Goal: Task Accomplishment & Management: Manage account settings

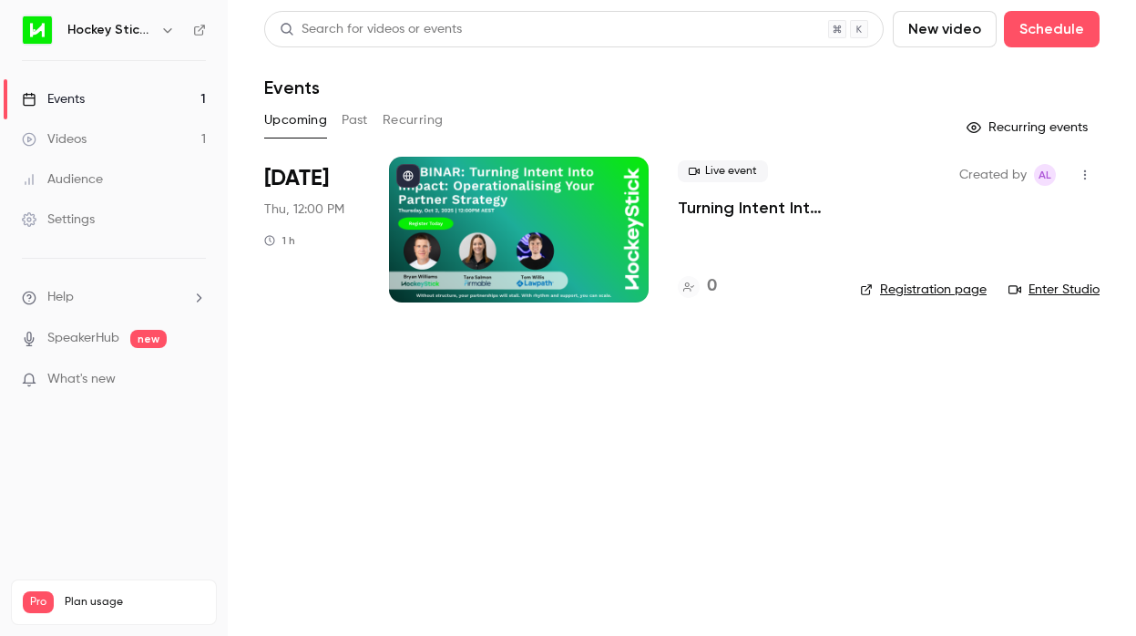
click at [555, 216] on div at bounding box center [519, 230] width 260 height 146
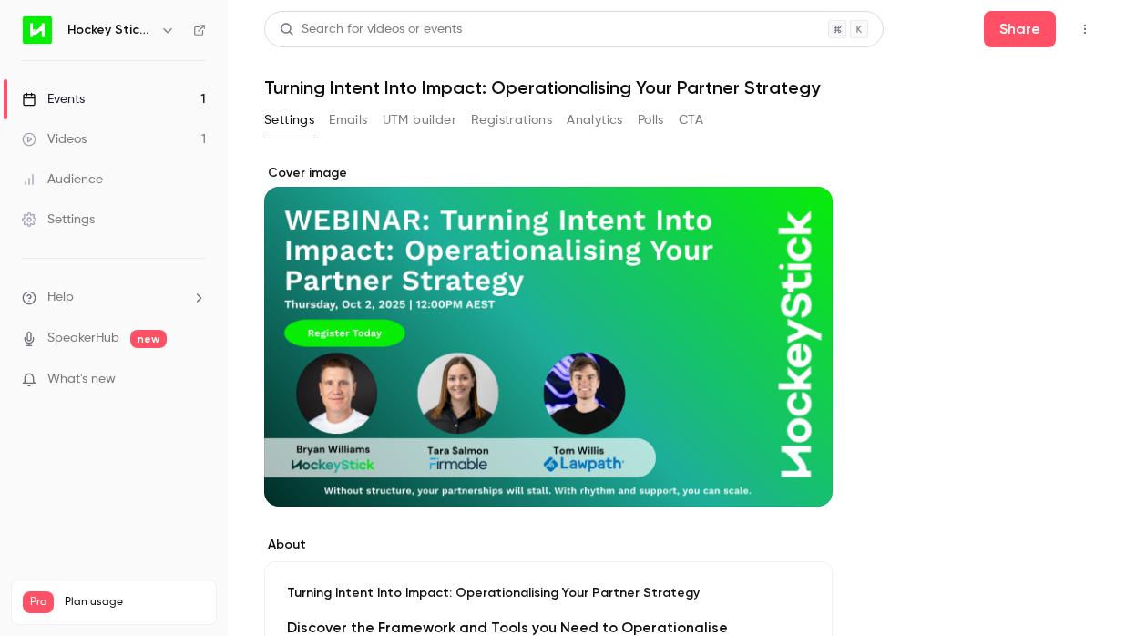
click at [800, 471] on icon "Cover image" at bounding box center [800, 473] width 20 height 15
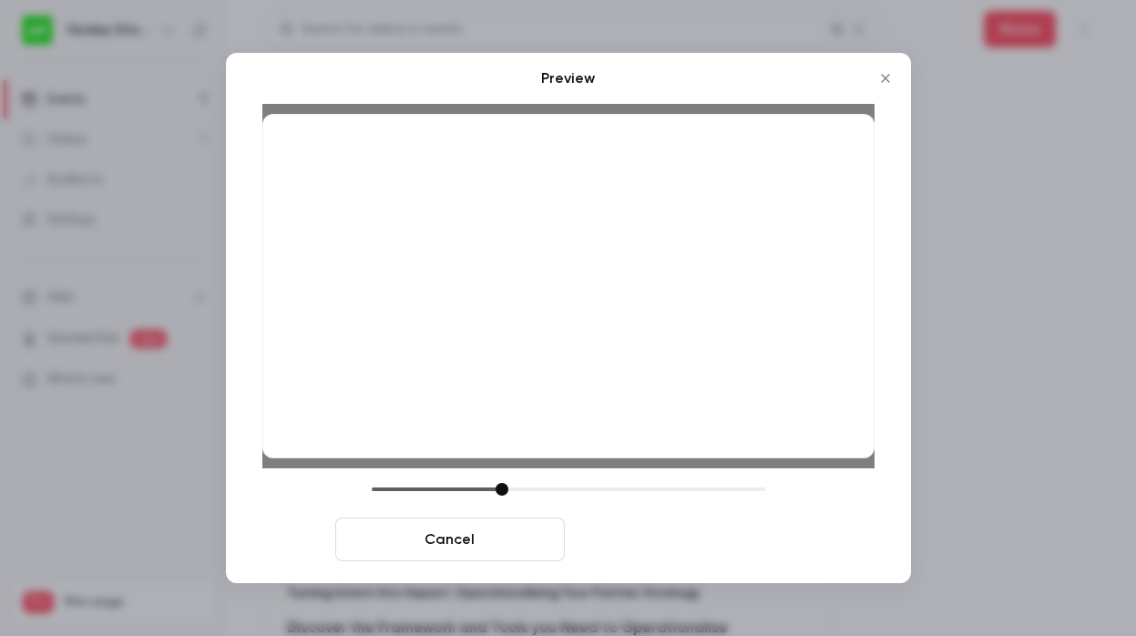
click at [719, 540] on button "Save cover" at bounding box center [687, 539] width 230 height 44
click at [658, 534] on button "Save cover" at bounding box center [687, 539] width 230 height 44
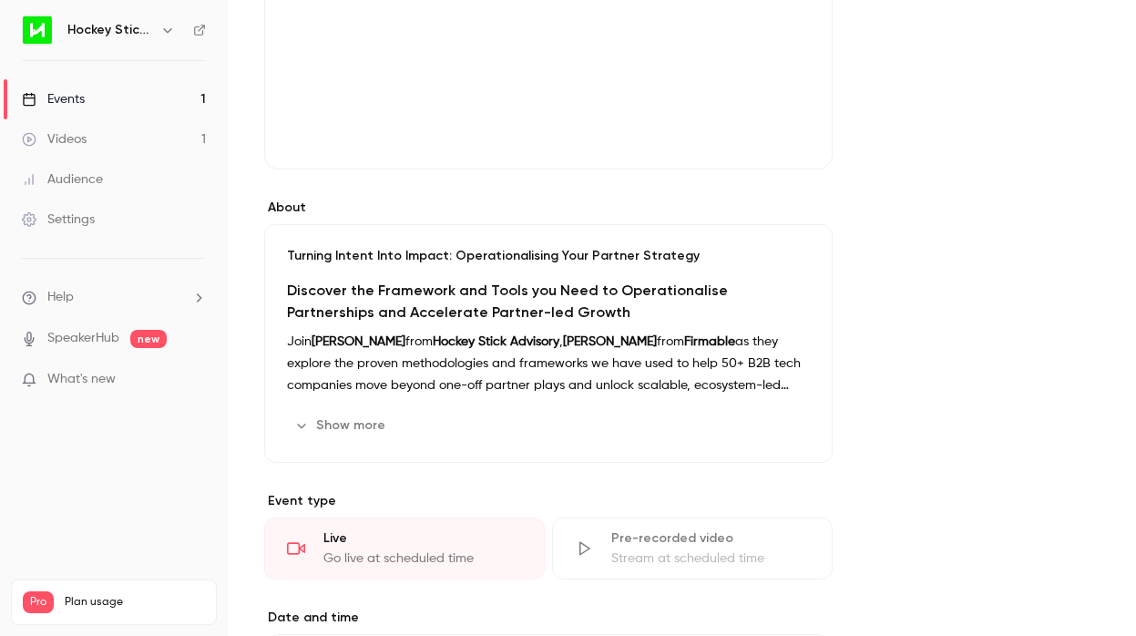
scroll to position [336, 0]
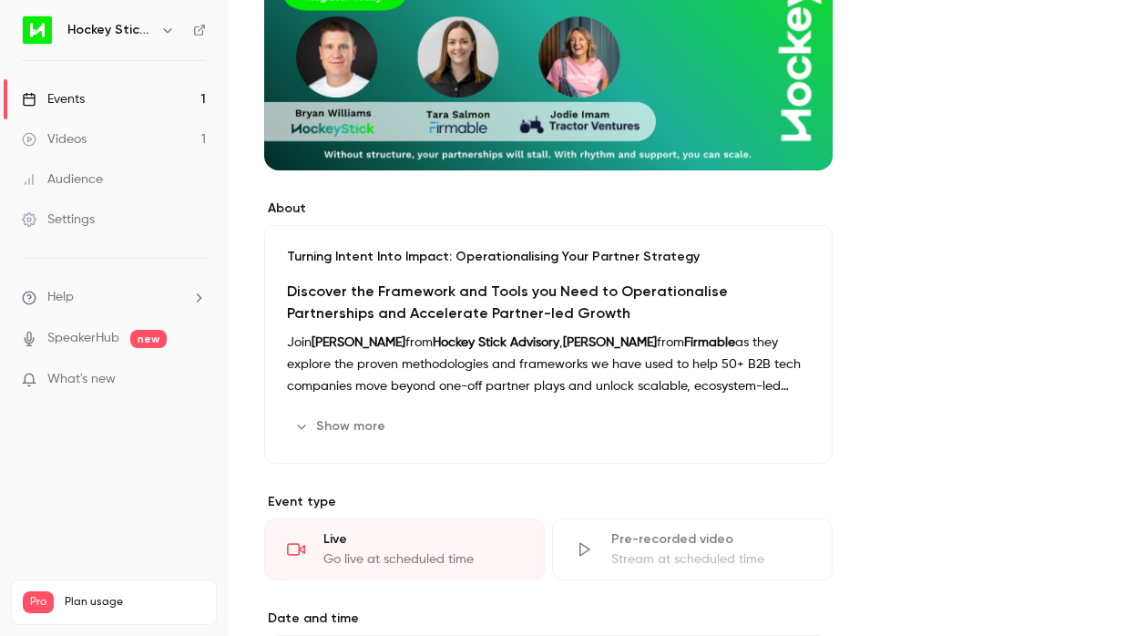
click at [769, 424] on button "Edit" at bounding box center [776, 426] width 66 height 29
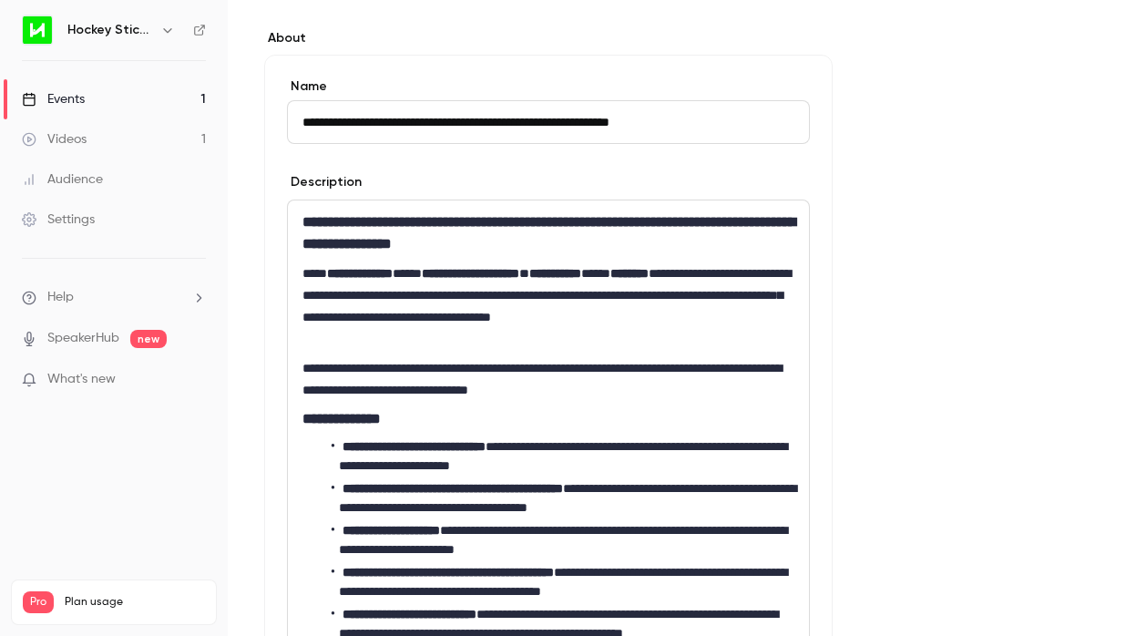
scroll to position [535, 0]
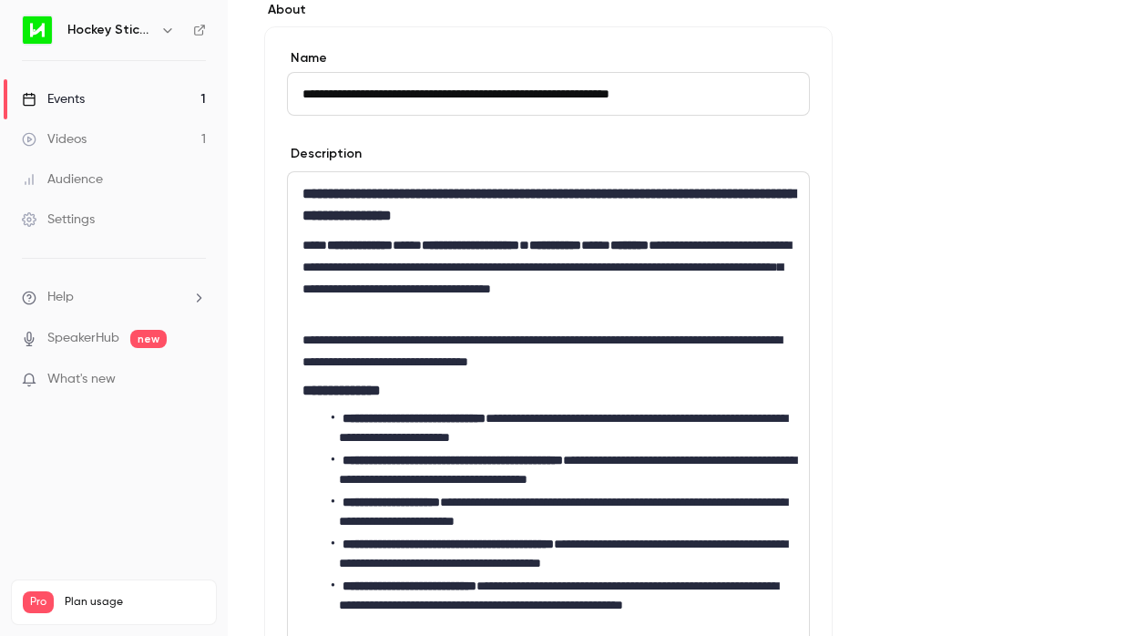
click at [648, 244] on strong "********" at bounding box center [629, 245] width 38 height 13
drag, startPoint x: 770, startPoint y: 242, endPoint x: 748, endPoint y: 242, distance: 21.9
click at [748, 242] on strong "**********" at bounding box center [547, 256] width 491 height 35
drag, startPoint x: 403, startPoint y: 270, endPoint x: 373, endPoint y: 270, distance: 30.1
click at [373, 270] on strong "**********" at bounding box center [547, 256] width 490 height 35
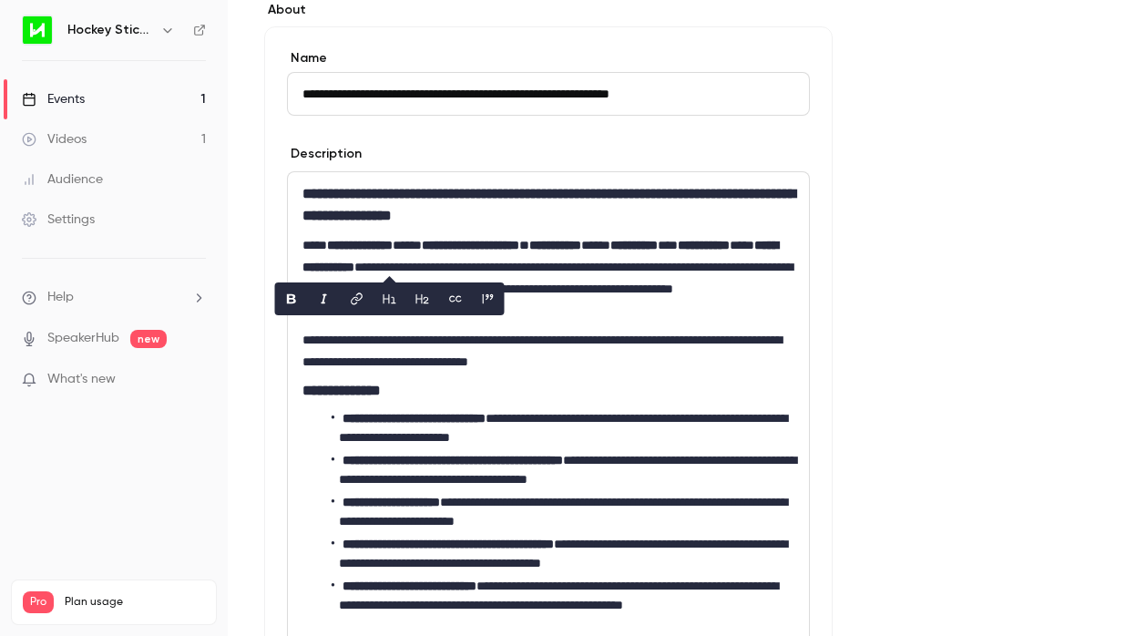
click at [839, 304] on div "**********" at bounding box center [681, 646] width 835 height 2034
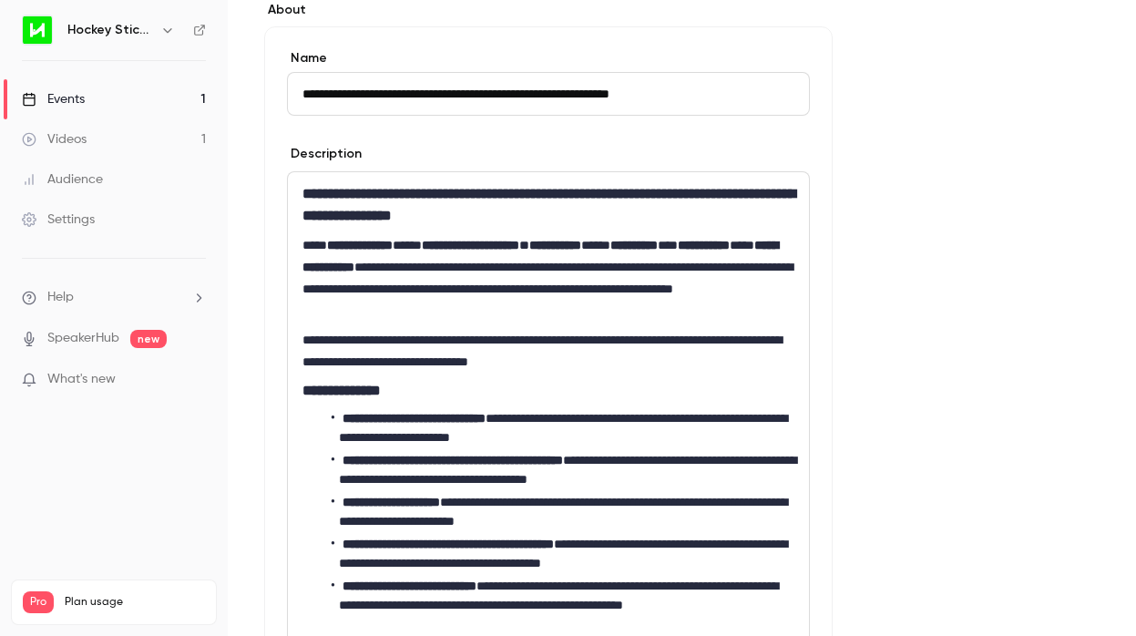
click at [506, 290] on p "**********" at bounding box center [548, 277] width 492 height 87
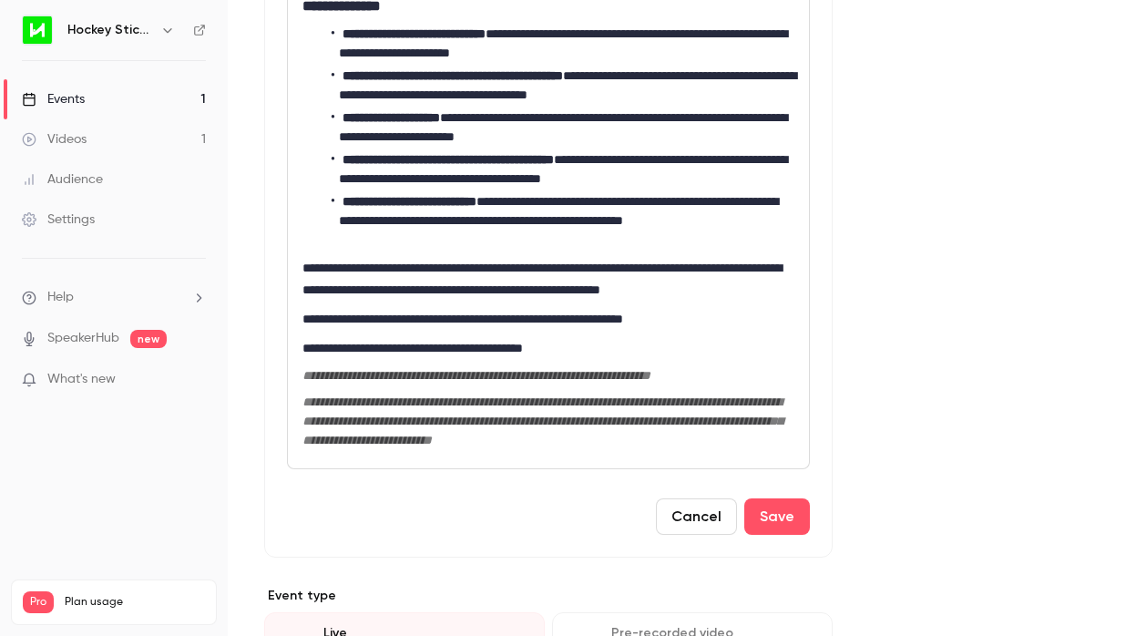
scroll to position [913, 0]
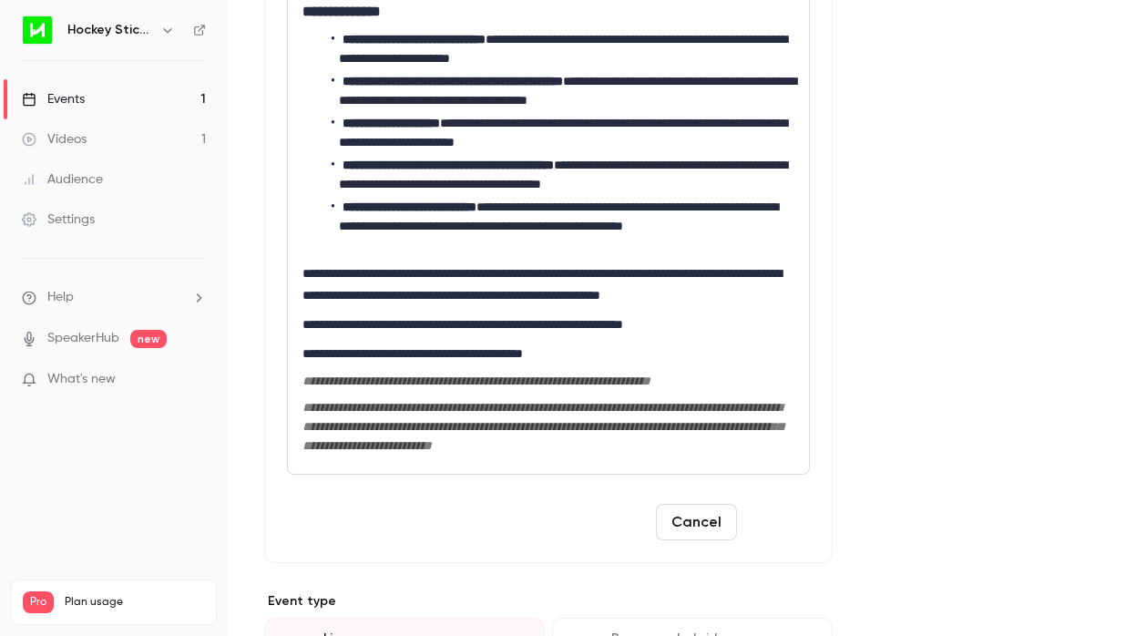
click at [767, 540] on button "Save" at bounding box center [777, 522] width 66 height 36
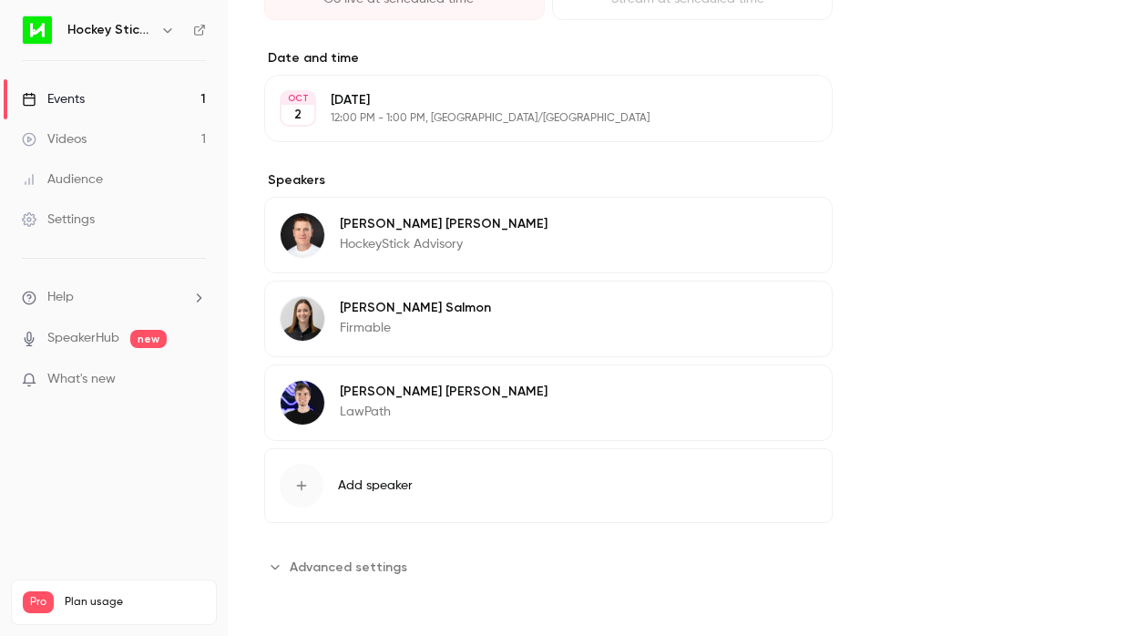
scroll to position [852, 0]
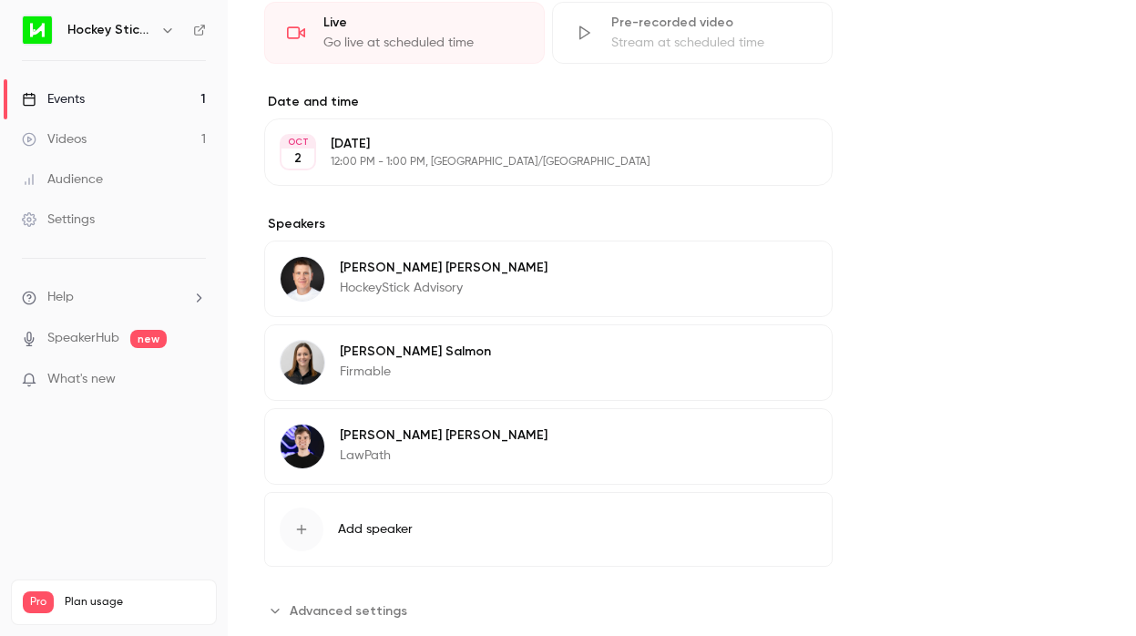
click at [783, 442] on button "Edit" at bounding box center [783, 438] width 66 height 29
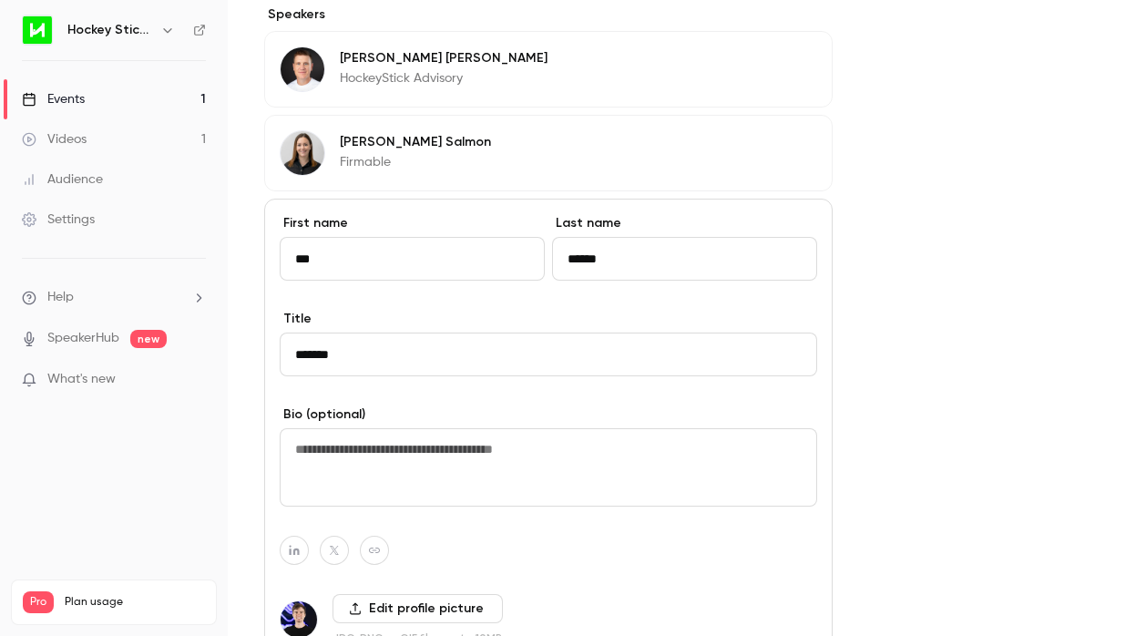
scroll to position [1261, 0]
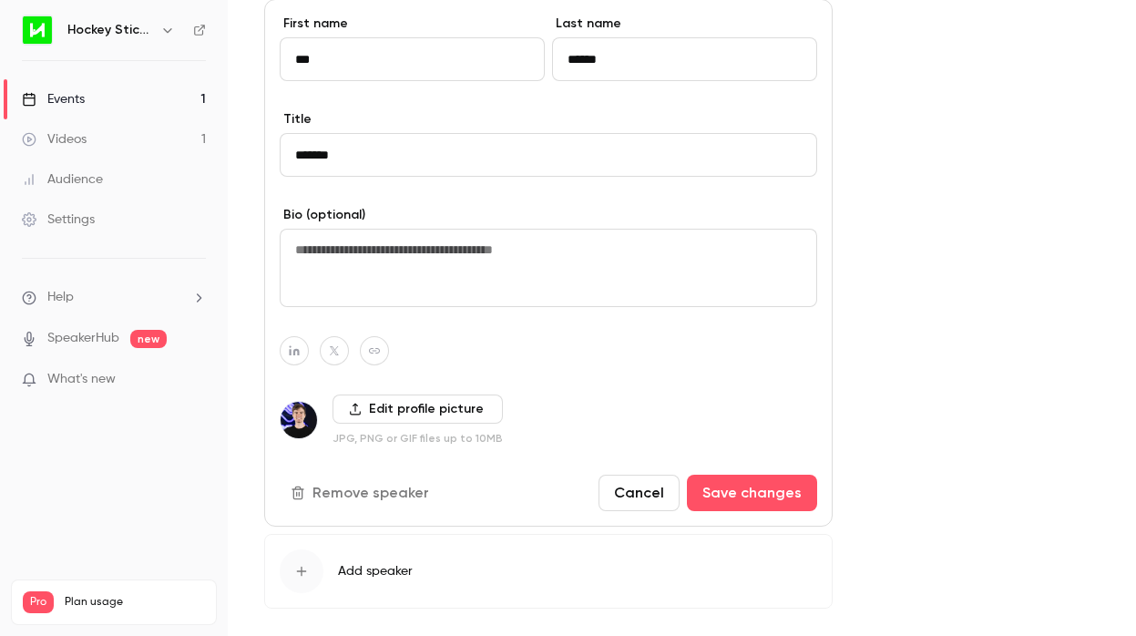
click at [342, 500] on button "Remove speaker" at bounding box center [362, 493] width 164 height 36
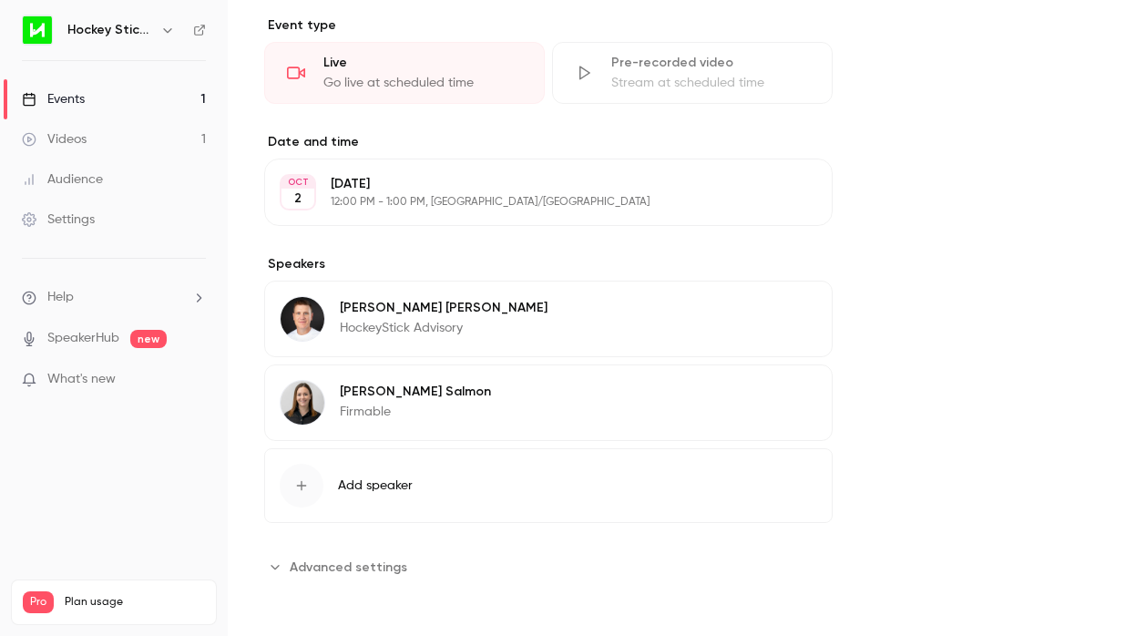
click at [303, 478] on icon "button" at bounding box center [301, 485] width 15 height 15
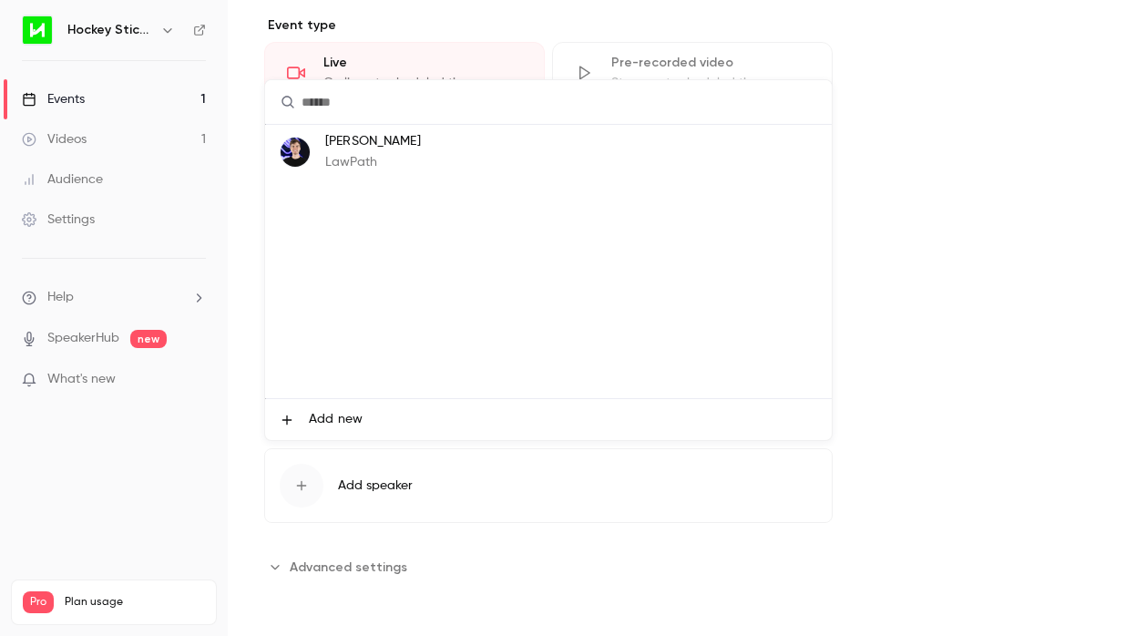
click at [301, 418] on li "Add new" at bounding box center [548, 419] width 566 height 41
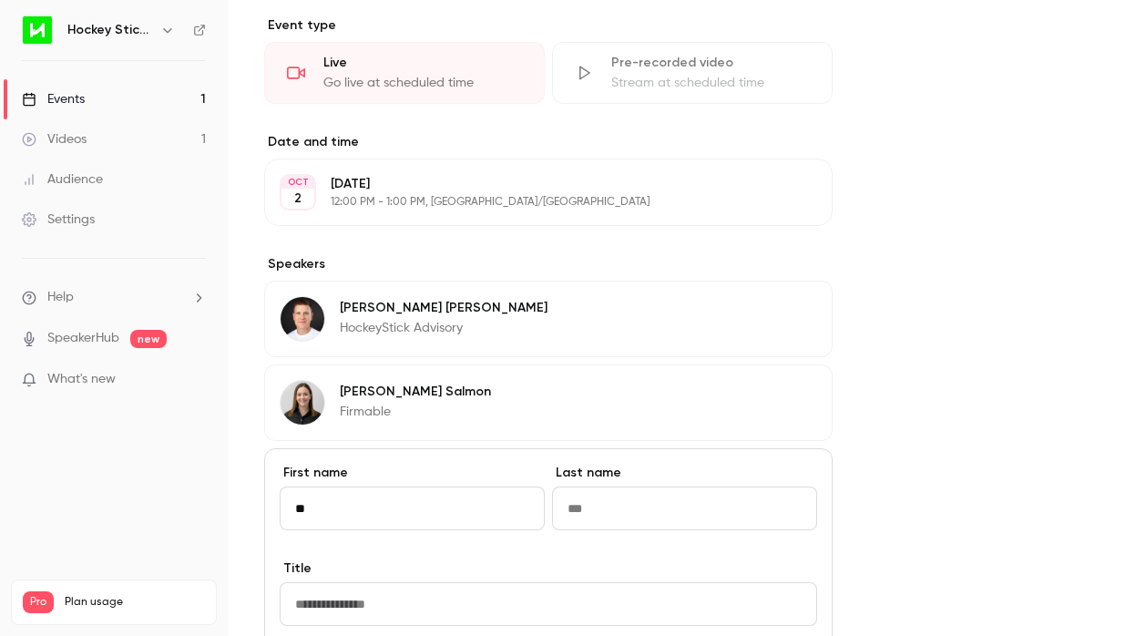
type input "*"
type input "*****"
click at [655, 515] on input "Last name" at bounding box center [684, 508] width 265 height 44
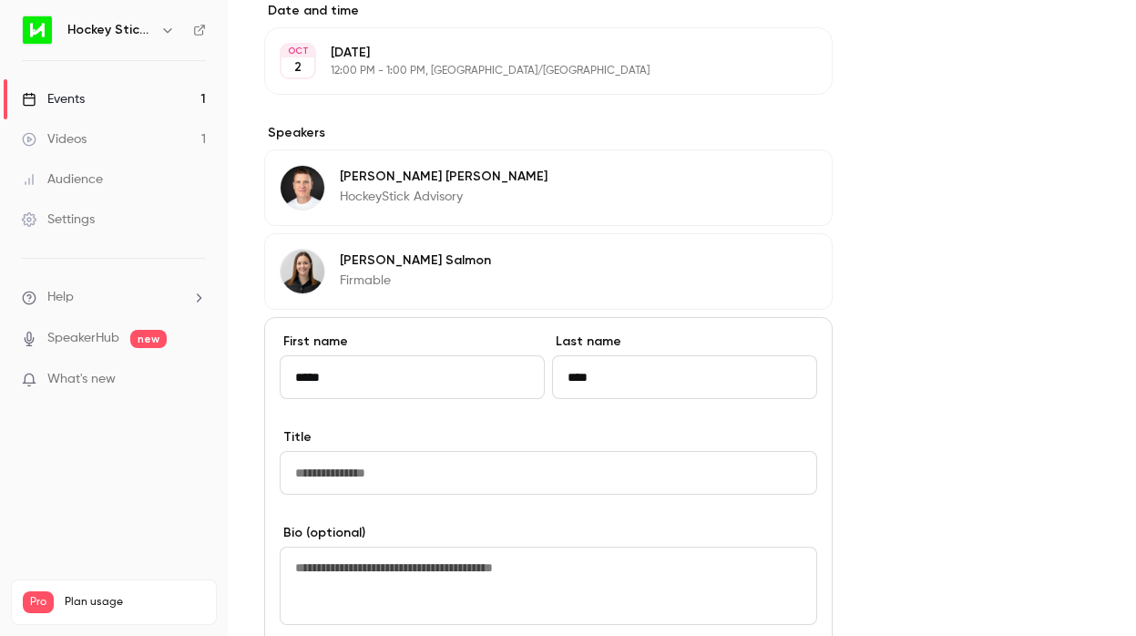
scroll to position [944, 0]
type input "****"
click at [384, 482] on input "Title" at bounding box center [548, 472] width 537 height 44
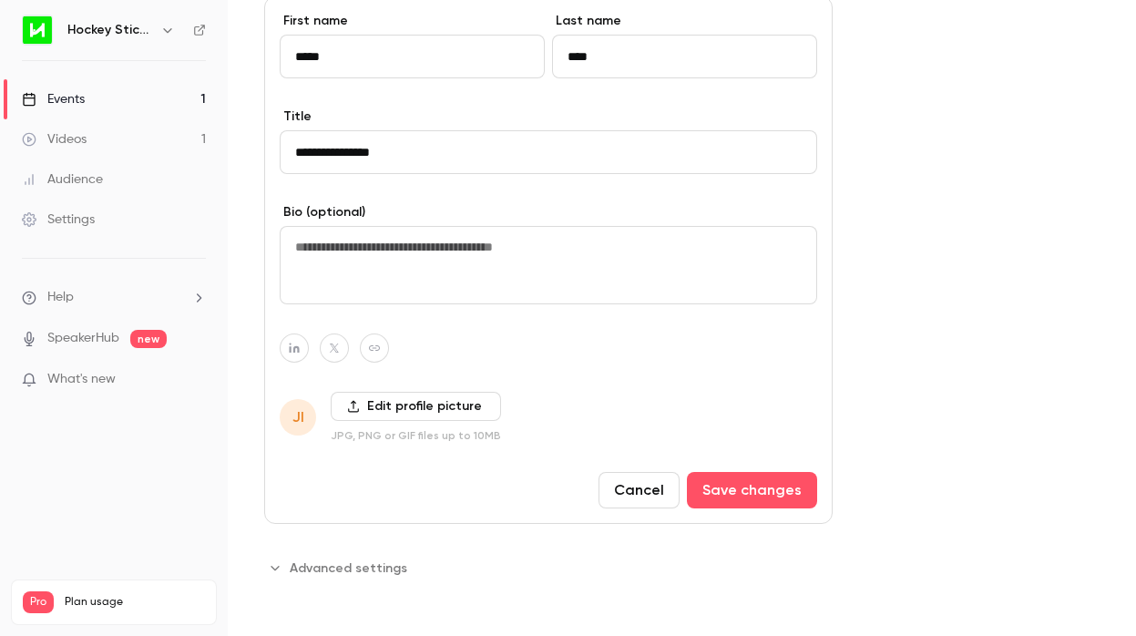
scroll to position [1265, 0]
type input "**********"
click at [439, 404] on label "Edit profile picture" at bounding box center [416, 405] width 170 height 29
click at [0, 0] on input "Edit profile picture" at bounding box center [0, 0] width 0 height 0
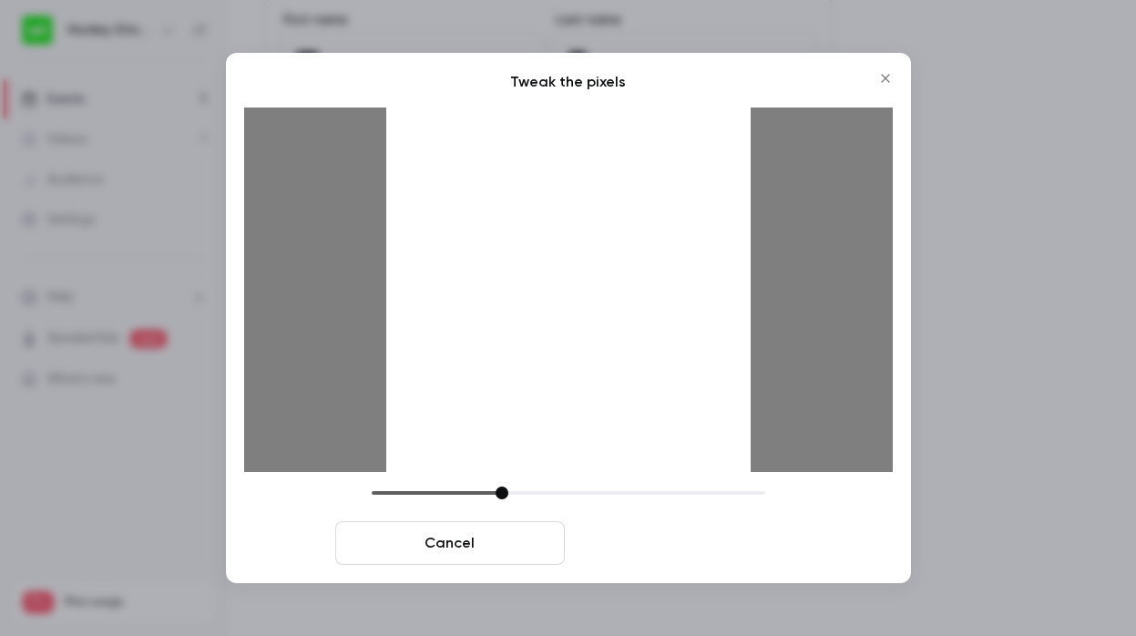
click at [699, 543] on button "Crop and save" at bounding box center [687, 543] width 230 height 44
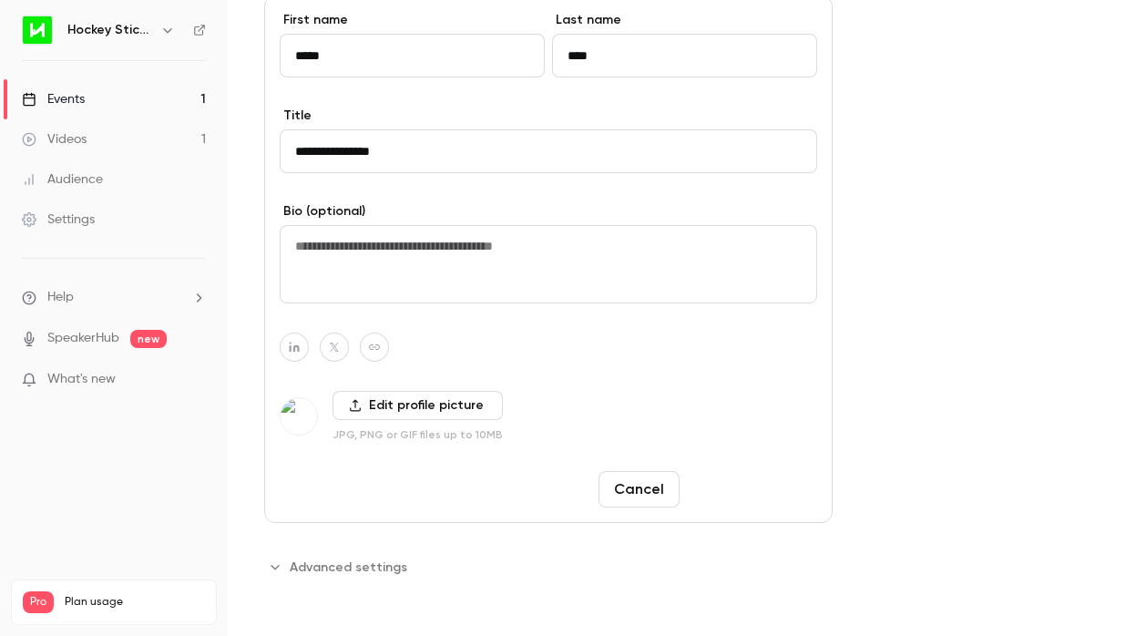
click at [741, 493] on button "Save changes" at bounding box center [752, 489] width 130 height 36
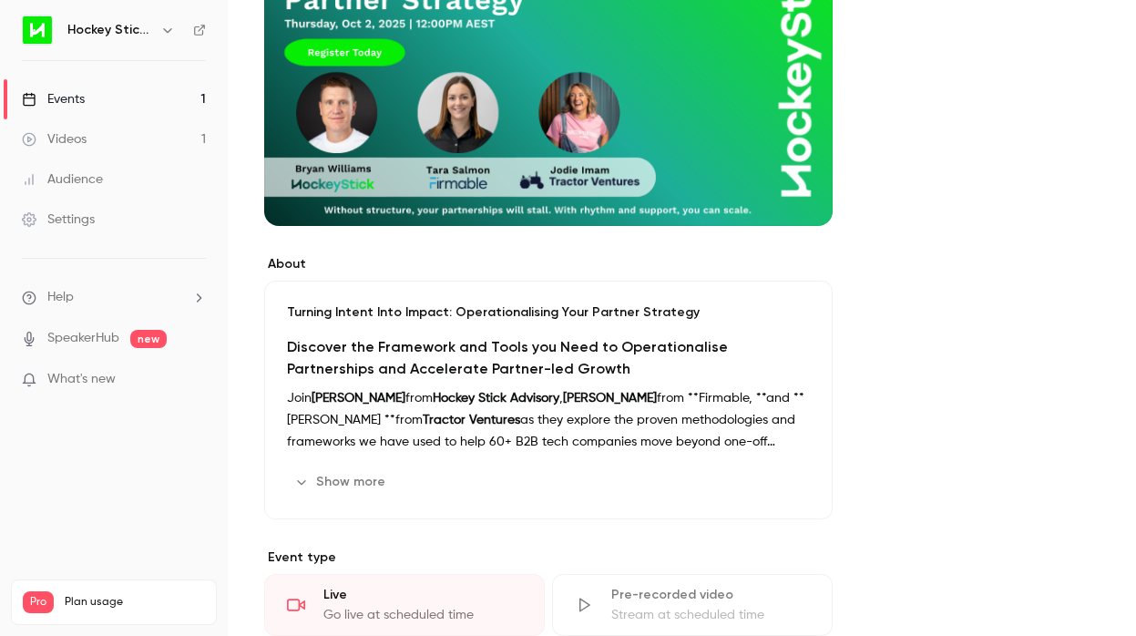
scroll to position [281, 0]
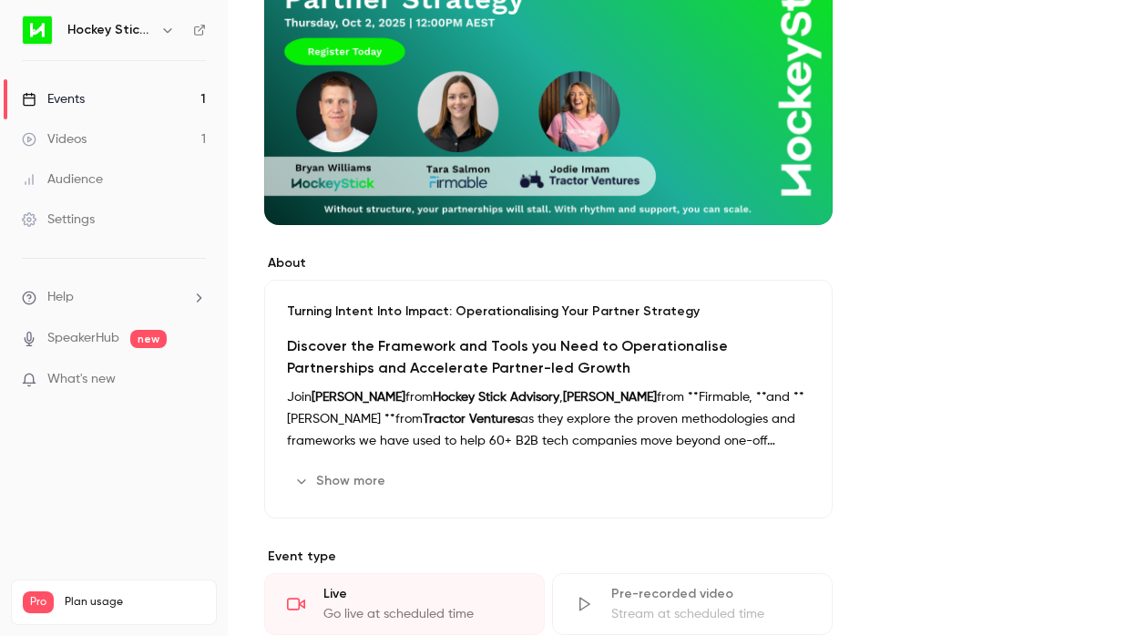
click at [759, 477] on icon "button" at bounding box center [758, 481] width 15 height 15
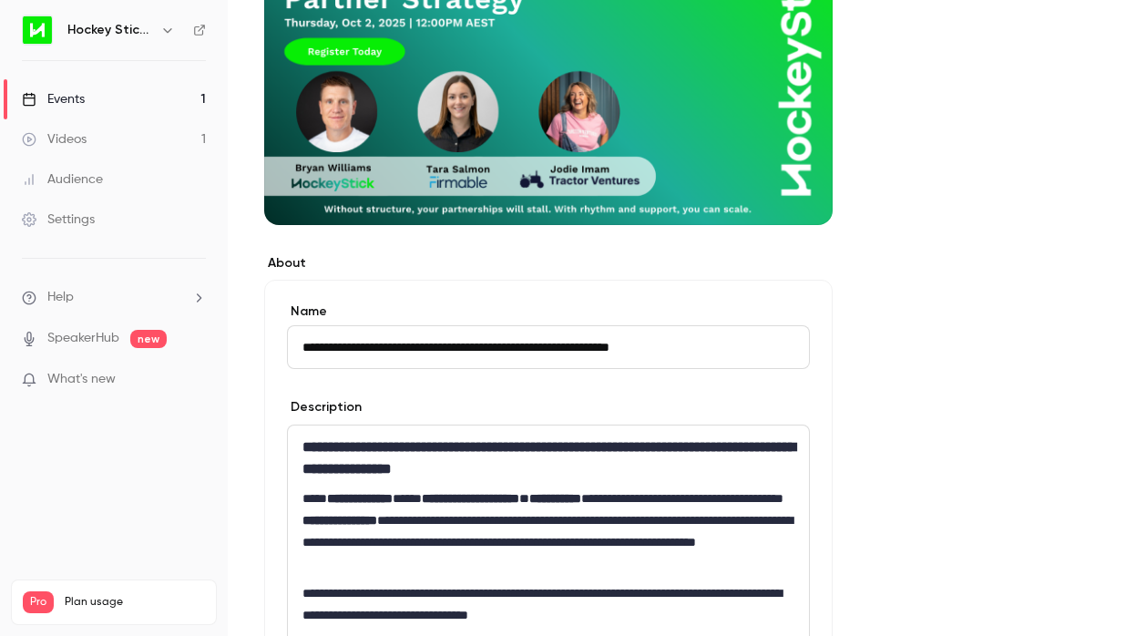
scroll to position [526, 0]
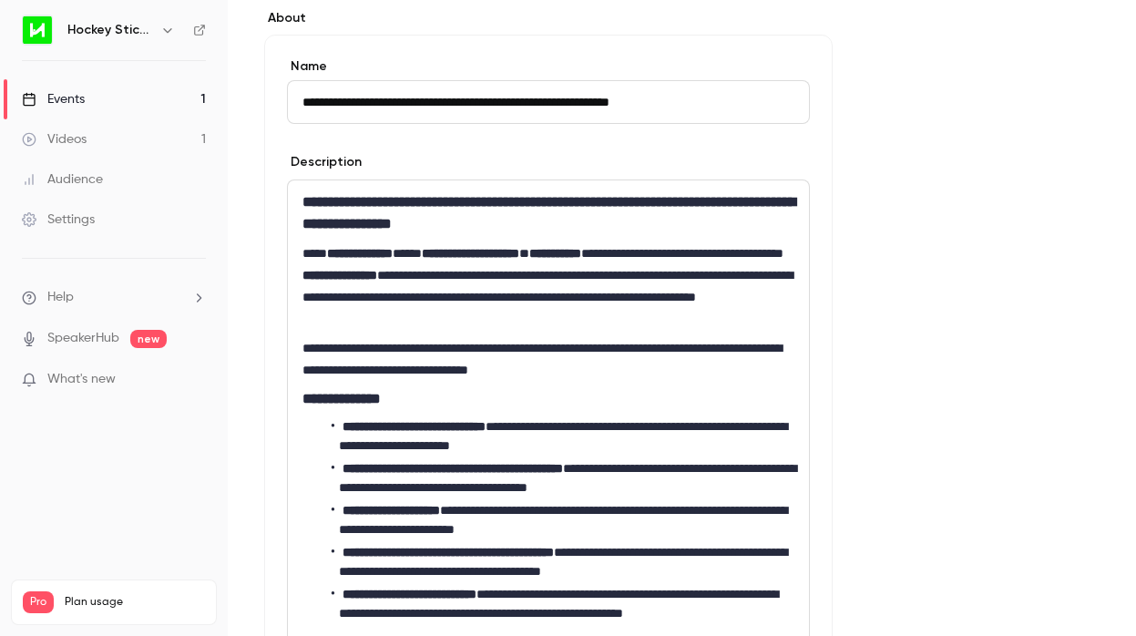
click at [392, 273] on p "**********" at bounding box center [548, 285] width 492 height 87
click at [310, 270] on p "**********" at bounding box center [548, 285] width 492 height 87
drag, startPoint x: 369, startPoint y: 275, endPoint x: 298, endPoint y: 273, distance: 71.1
click at [298, 273] on div "**********" at bounding box center [548, 520] width 521 height 680
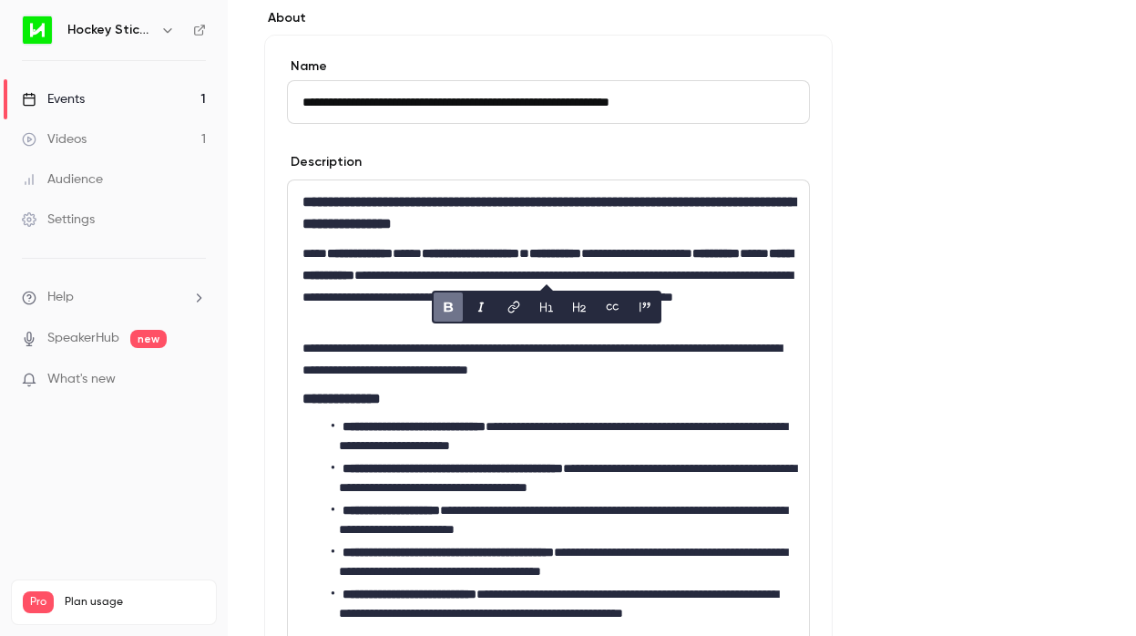
click at [764, 251] on p "**********" at bounding box center [548, 285] width 492 height 87
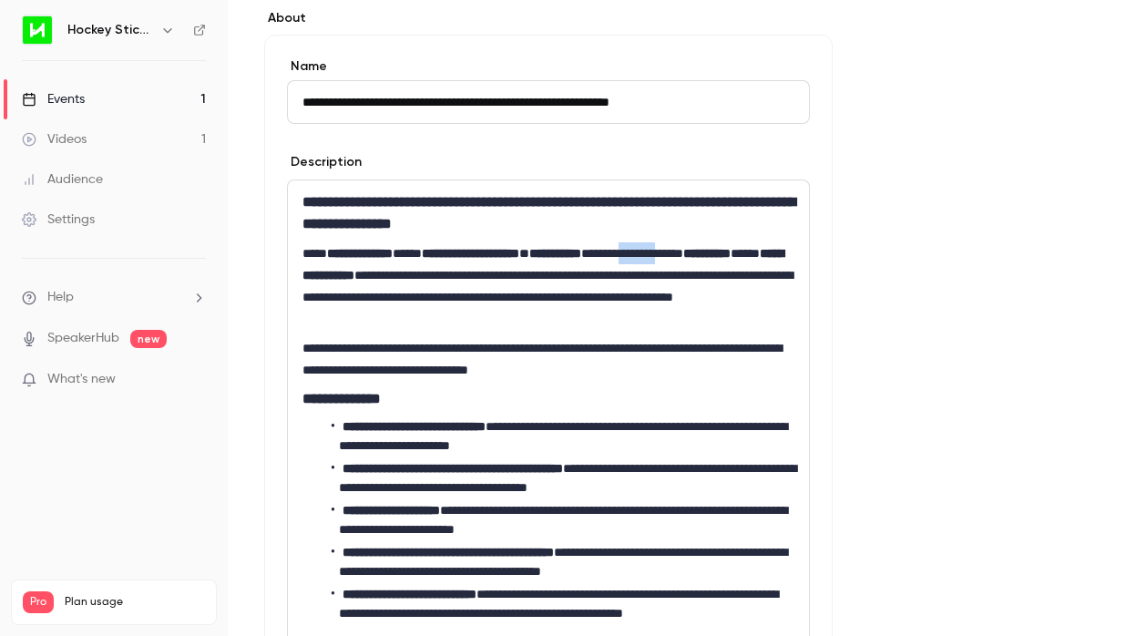
drag, startPoint x: 748, startPoint y: 254, endPoint x: 698, endPoint y: 255, distance: 50.1
click at [698, 255] on p "**********" at bounding box center [548, 285] width 492 height 87
click at [658, 248] on strong "********" at bounding box center [638, 253] width 38 height 13
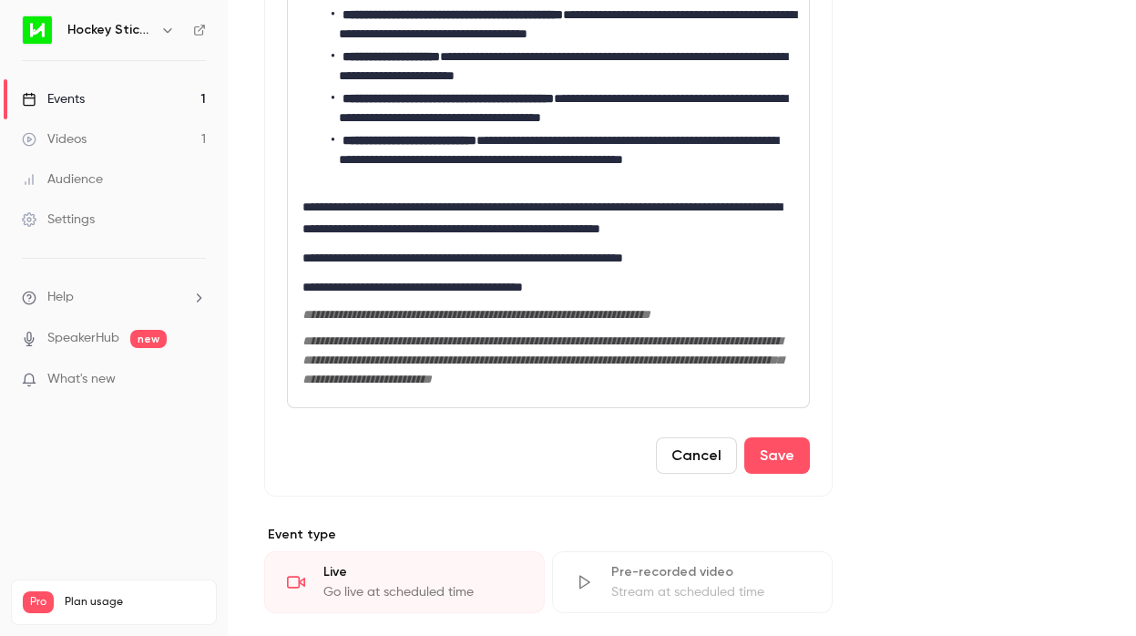
scroll to position [987, 0]
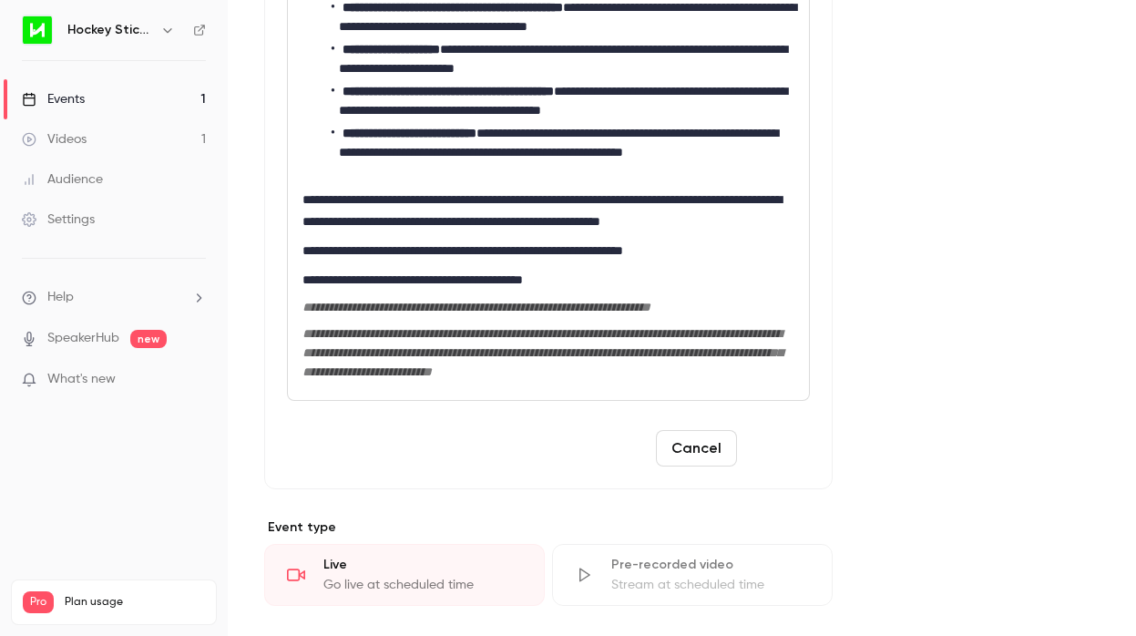
click at [788, 466] on button "Save" at bounding box center [777, 448] width 66 height 36
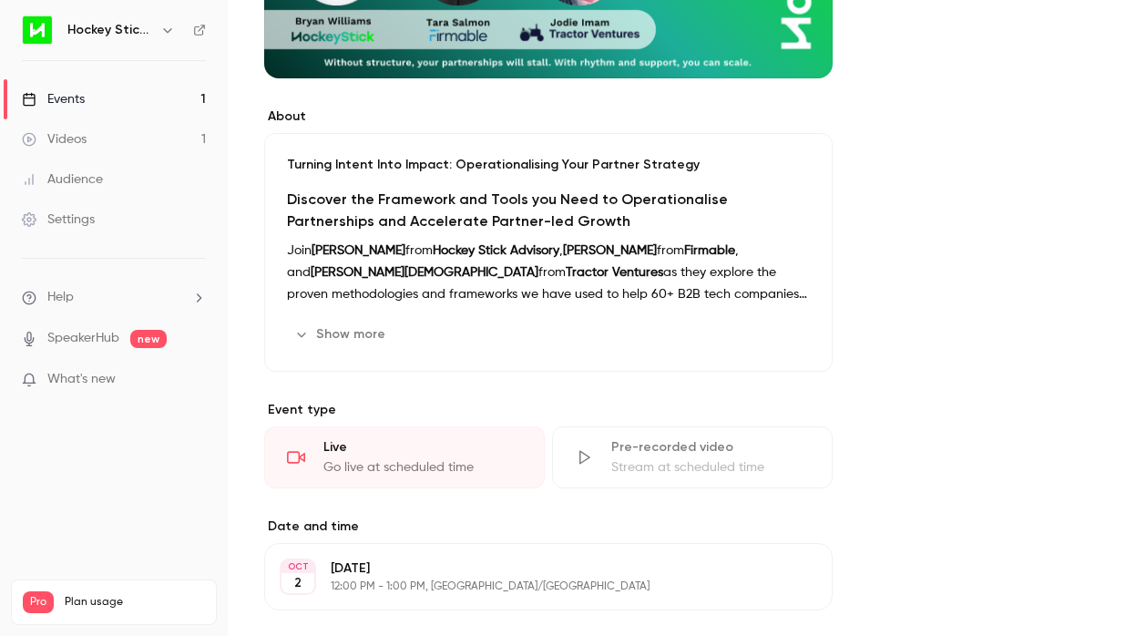
scroll to position [0, 0]
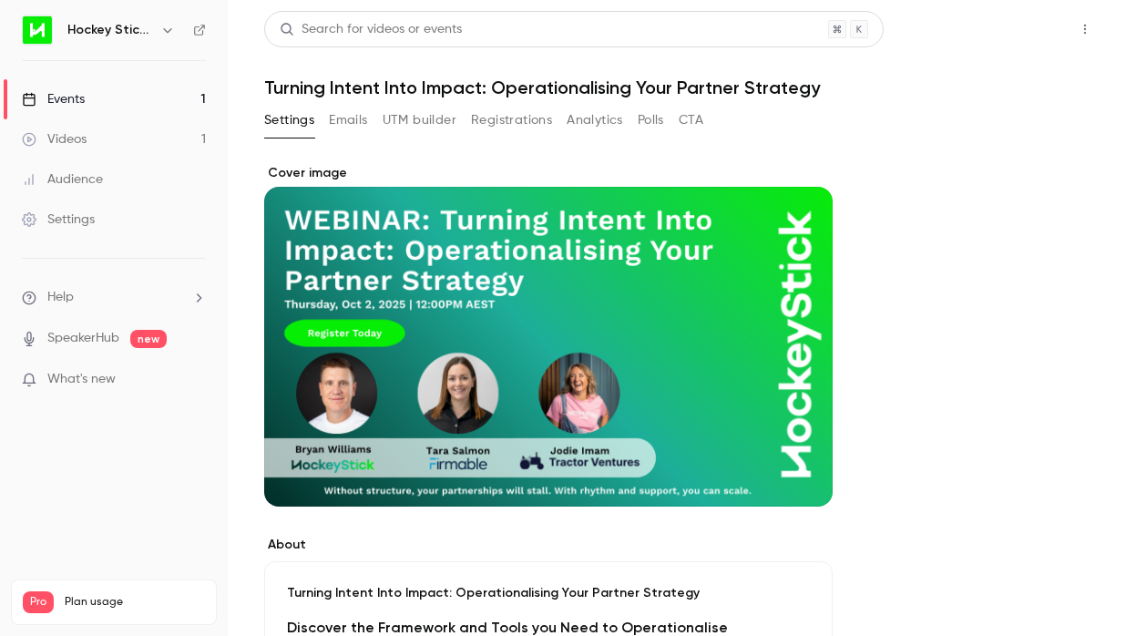
click at [1032, 38] on button "Share" at bounding box center [1020, 29] width 72 height 36
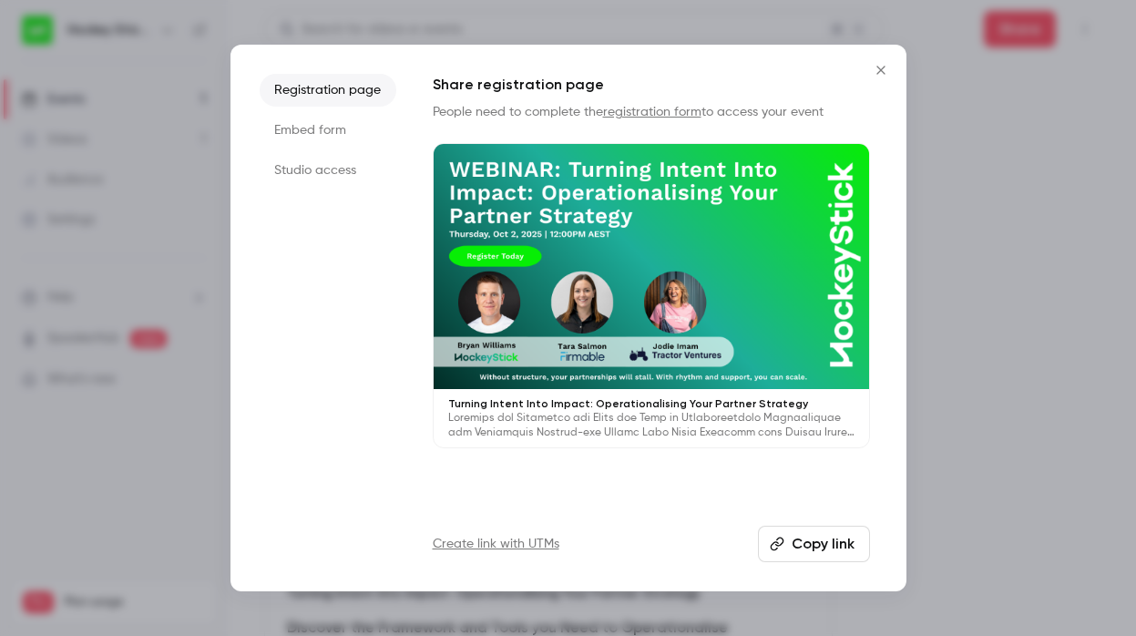
click at [998, 288] on div at bounding box center [568, 318] width 1136 height 636
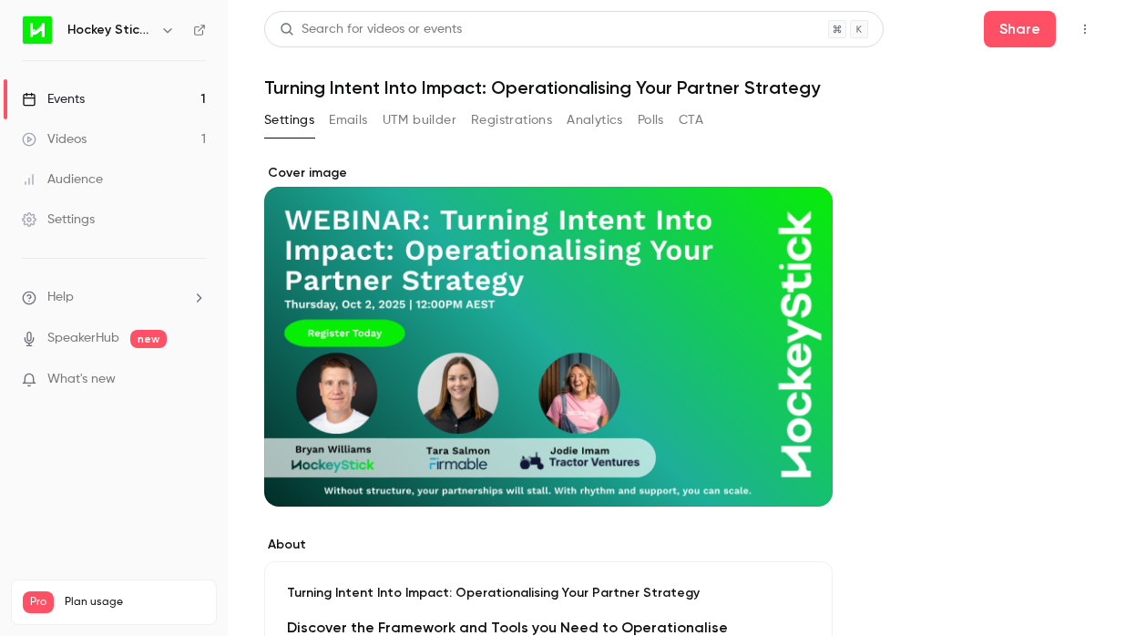
click at [65, 104] on div "Events" at bounding box center [53, 99] width 63 height 18
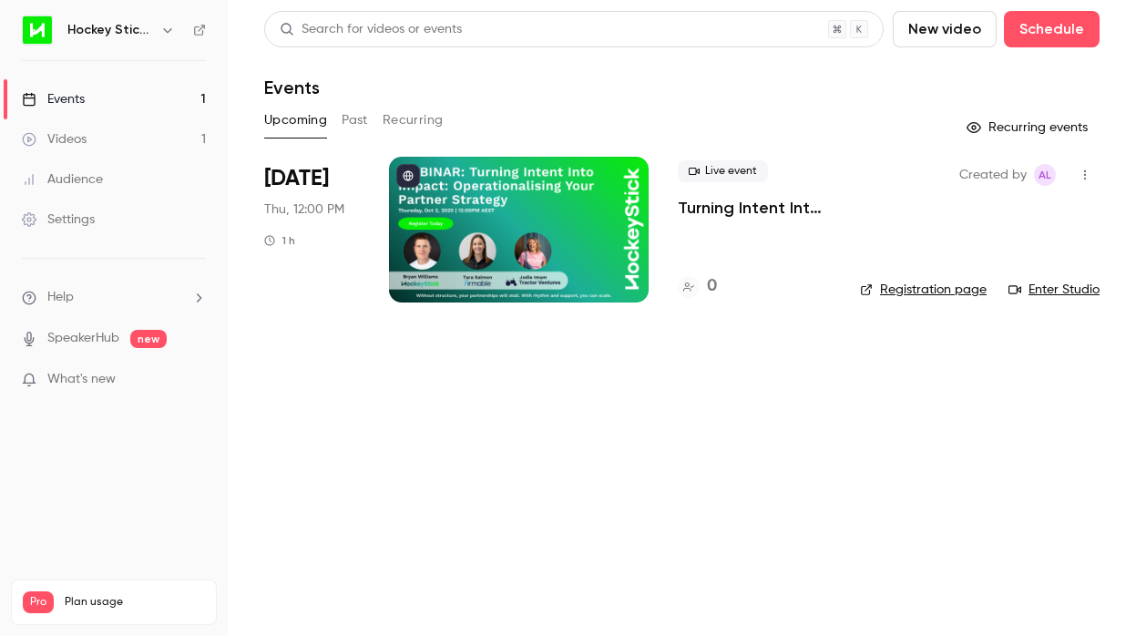
click at [913, 290] on link "Registration page" at bounding box center [923, 290] width 127 height 18
click at [908, 289] on link "Registration page" at bounding box center [923, 290] width 127 height 18
click at [584, 231] on div at bounding box center [519, 230] width 260 height 146
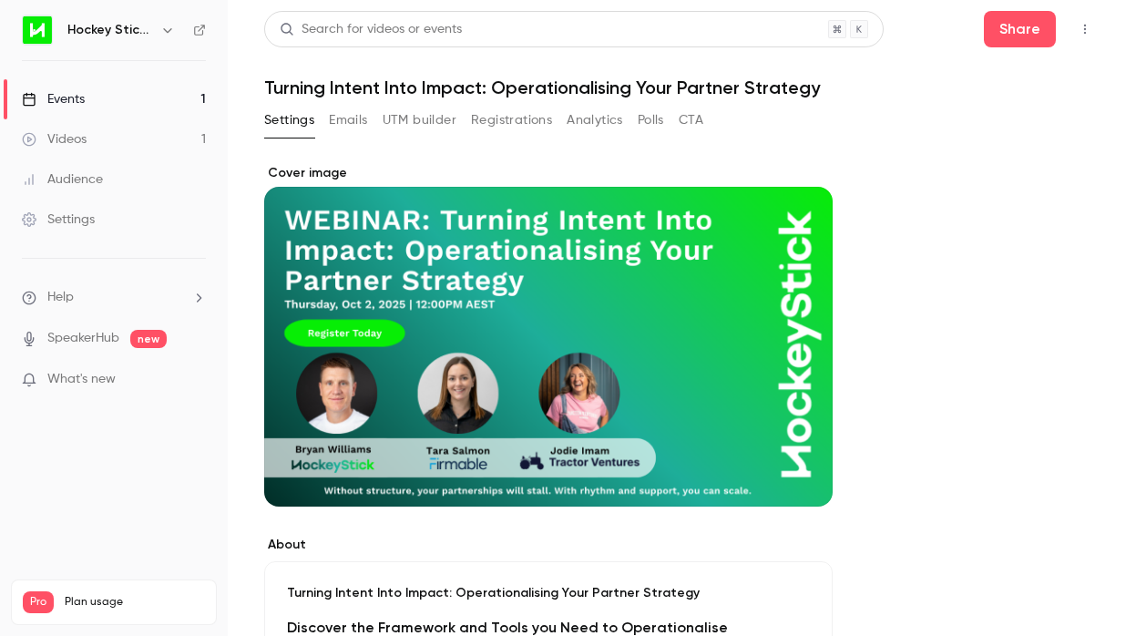
click at [75, 107] on div "Events" at bounding box center [53, 99] width 63 height 18
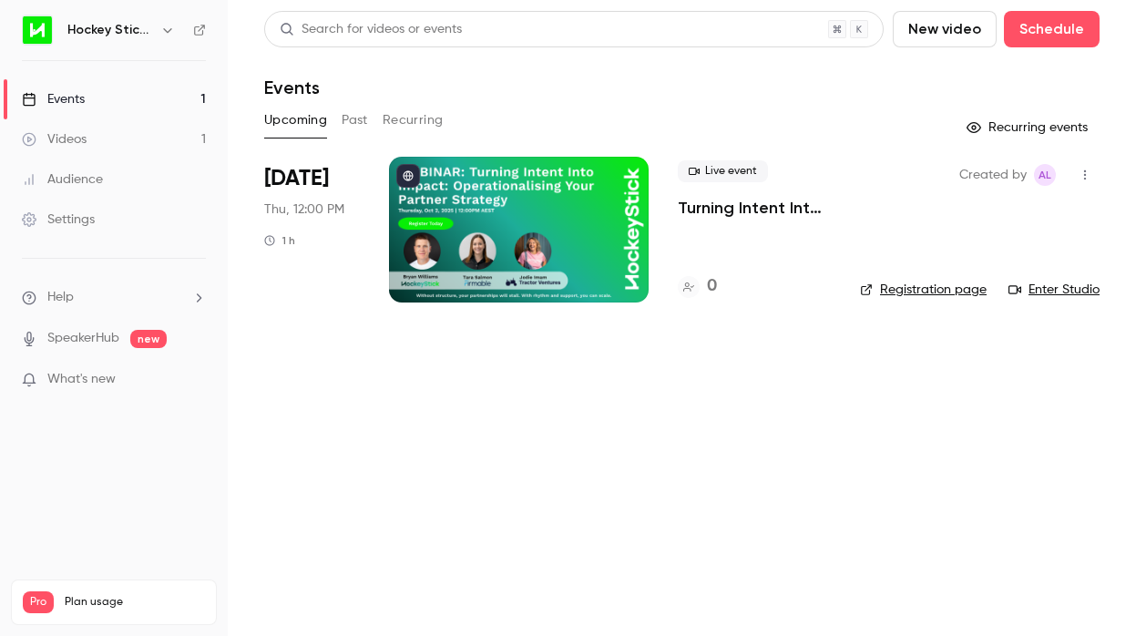
click at [868, 289] on icon at bounding box center [866, 289] width 11 height 11
click at [502, 202] on div at bounding box center [519, 230] width 260 height 146
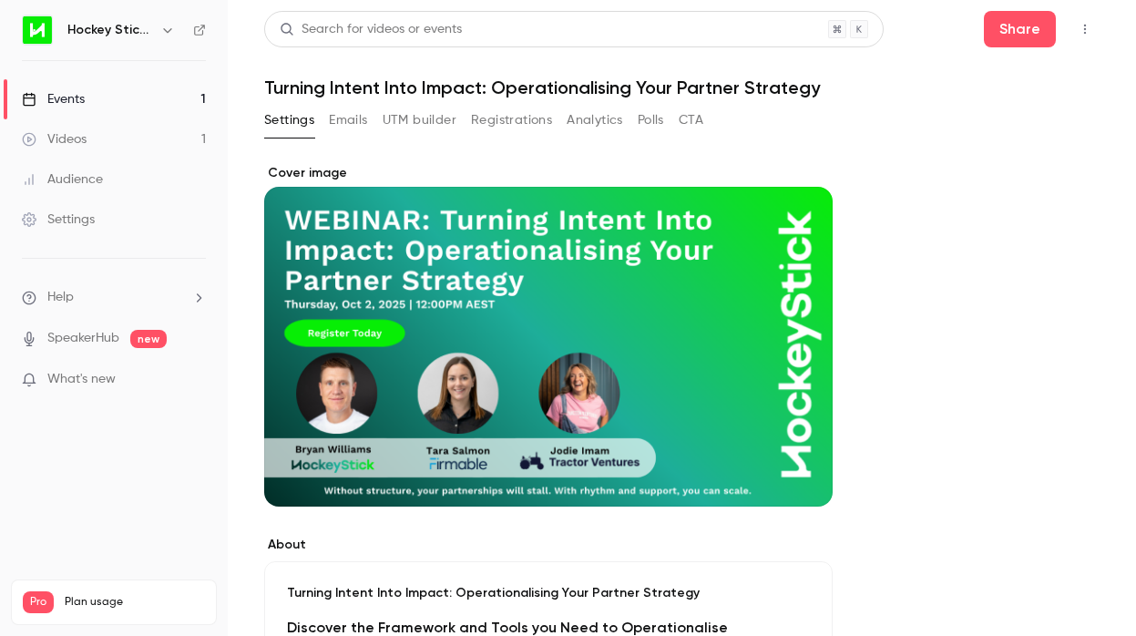
click at [474, 262] on div "Cover image" at bounding box center [548, 335] width 568 height 342
click at [0, 0] on input "Cover image" at bounding box center [0, 0] width 0 height 0
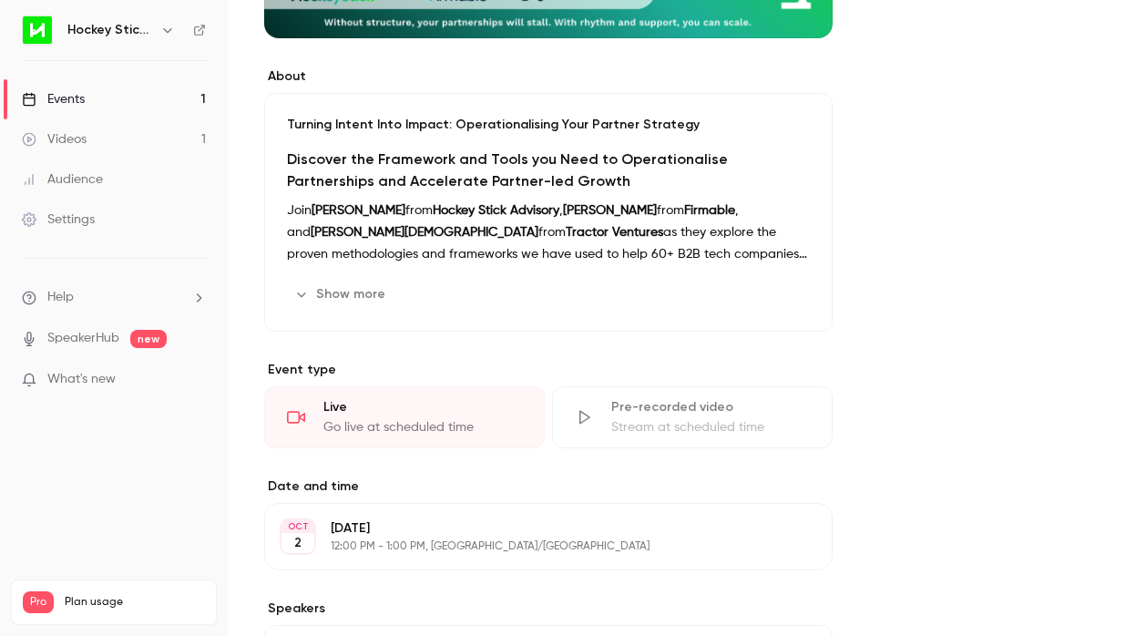
scroll to position [479, 0]
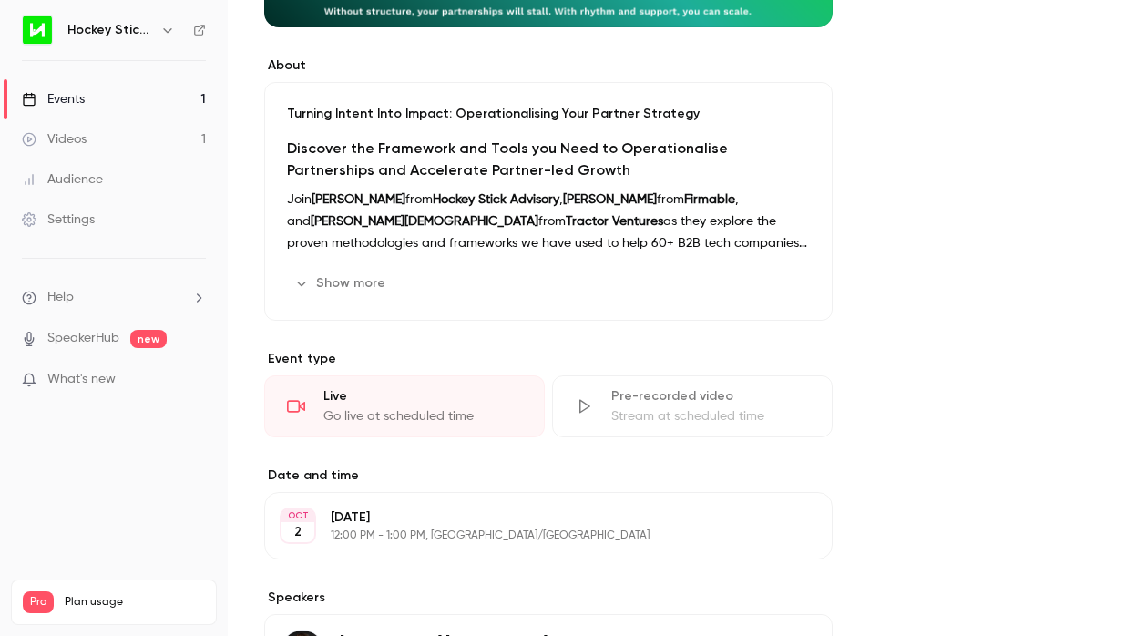
click at [358, 292] on button "Show more" at bounding box center [341, 283] width 109 height 29
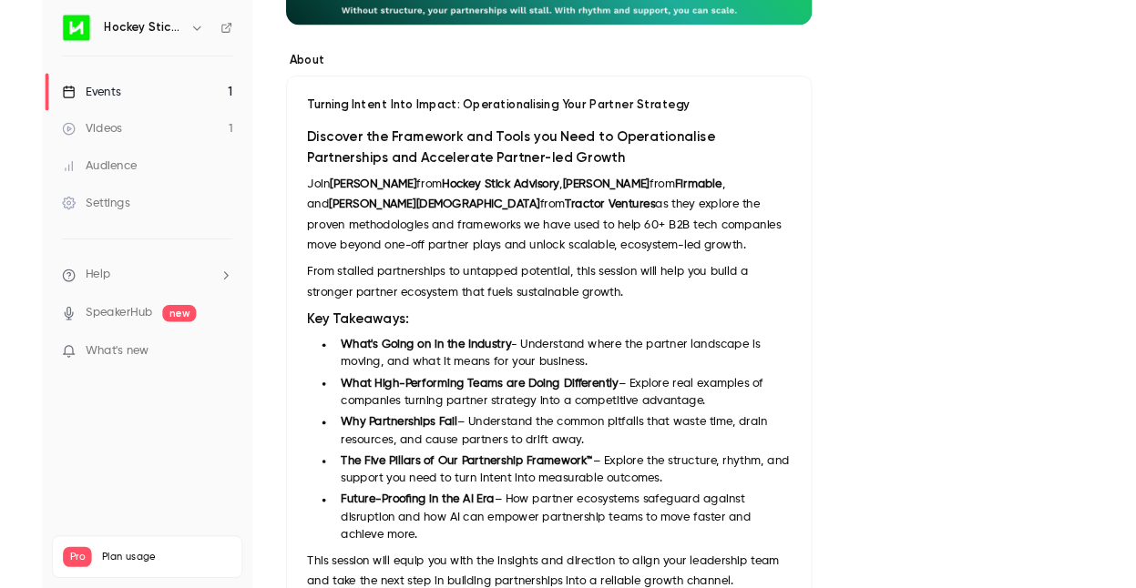
scroll to position [0, 0]
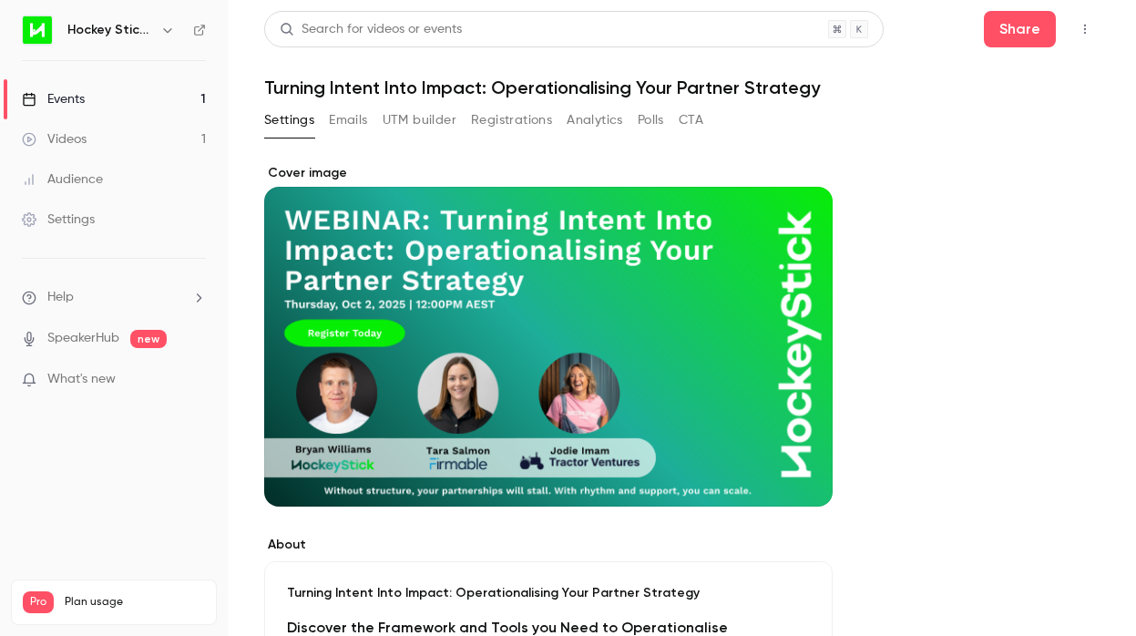
click at [78, 88] on link "Events 1" at bounding box center [114, 99] width 228 height 40
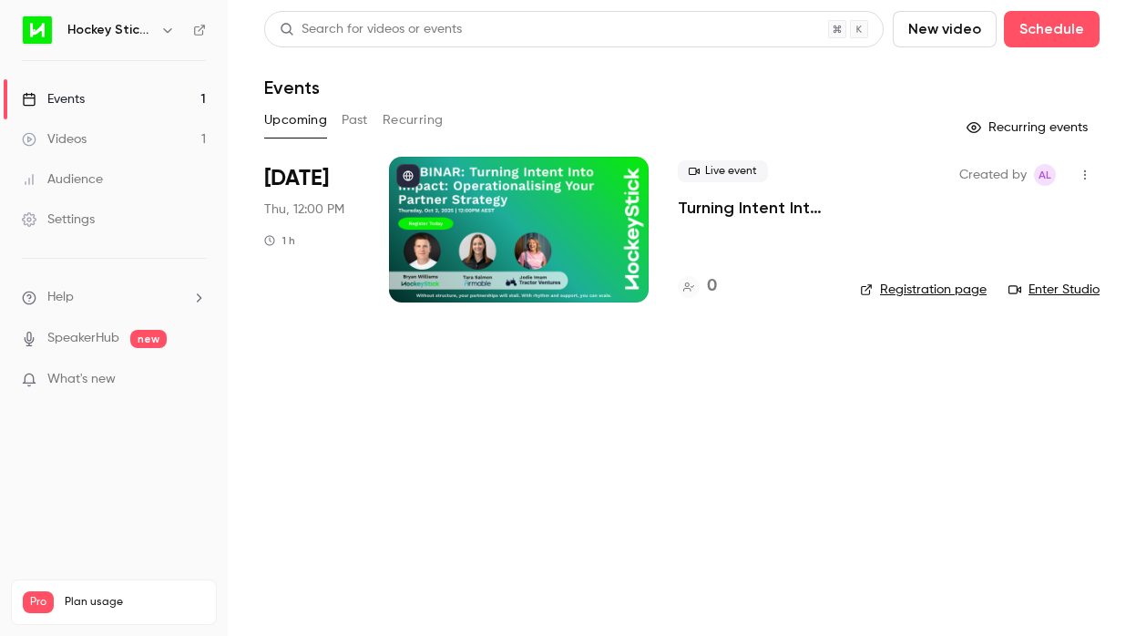
click at [1086, 174] on icon "button" at bounding box center [1085, 175] width 2 height 10
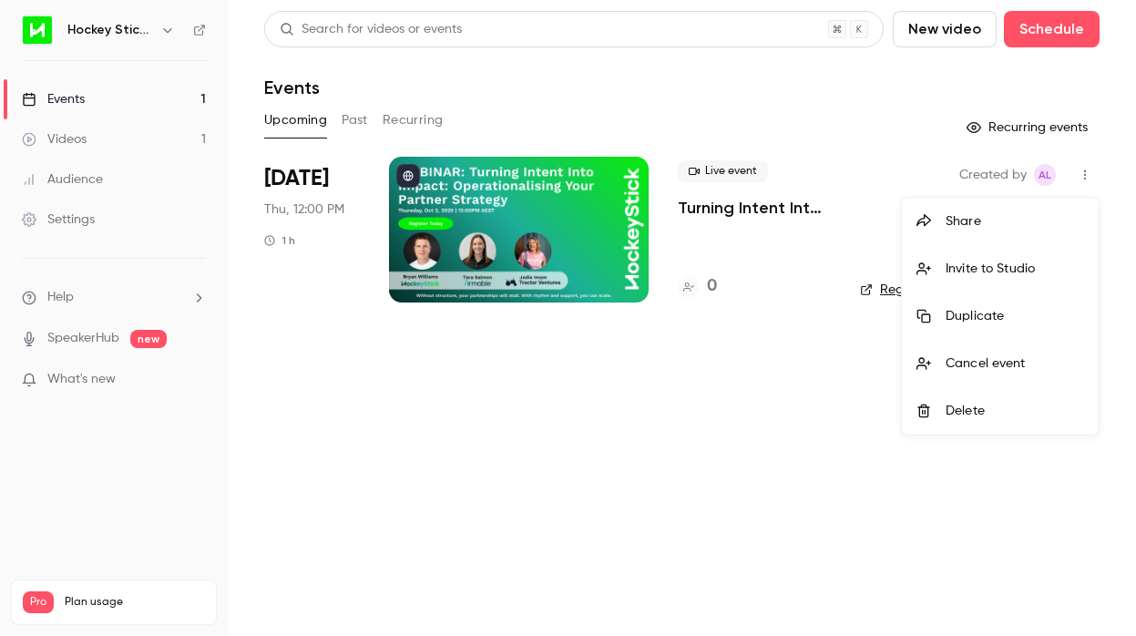
click at [932, 219] on div at bounding box center [930, 221] width 29 height 15
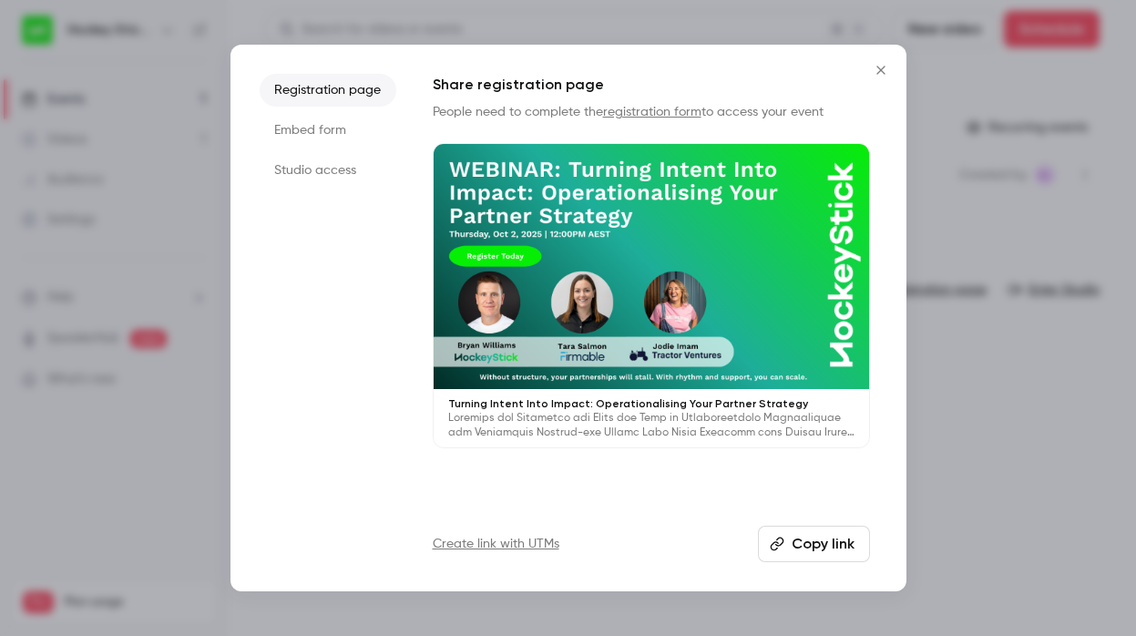
click at [797, 540] on button "Copy link" at bounding box center [814, 544] width 112 height 36
click at [938, 485] on div at bounding box center [568, 318] width 1136 height 636
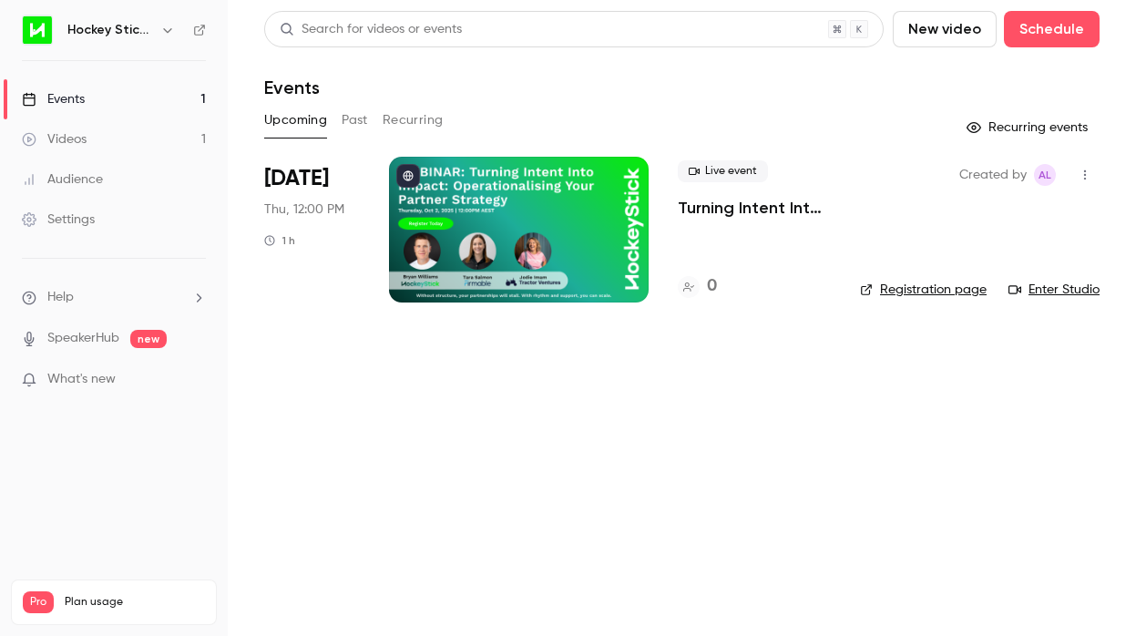
click at [951, 285] on link "Registration page" at bounding box center [923, 290] width 127 height 18
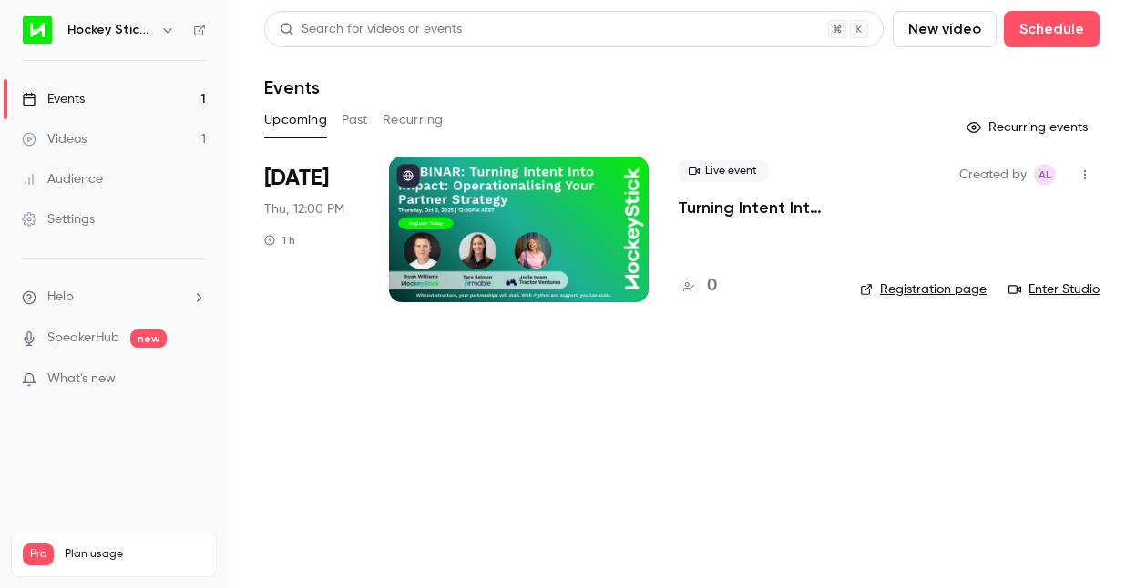
click at [568, 241] on div at bounding box center [519, 230] width 260 height 146
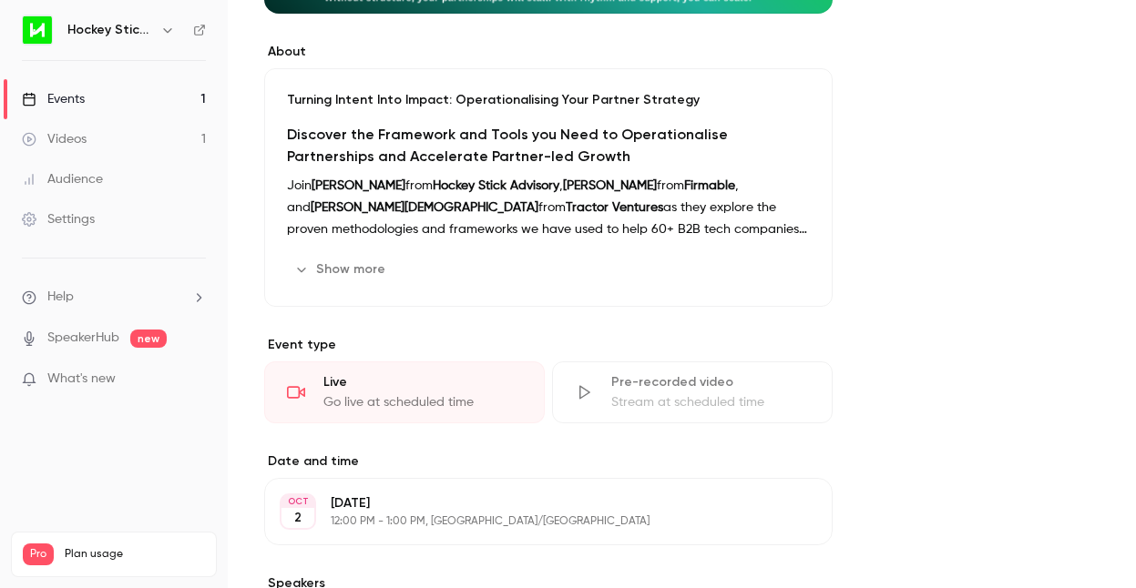
scroll to position [502, 0]
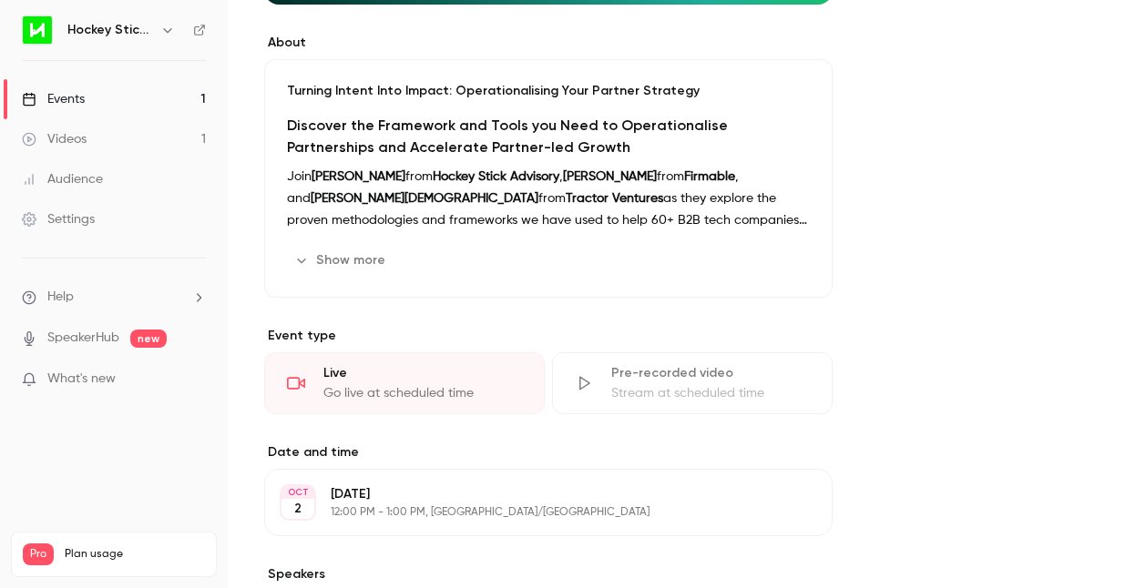
click at [783, 271] on button "Edit" at bounding box center [776, 260] width 66 height 29
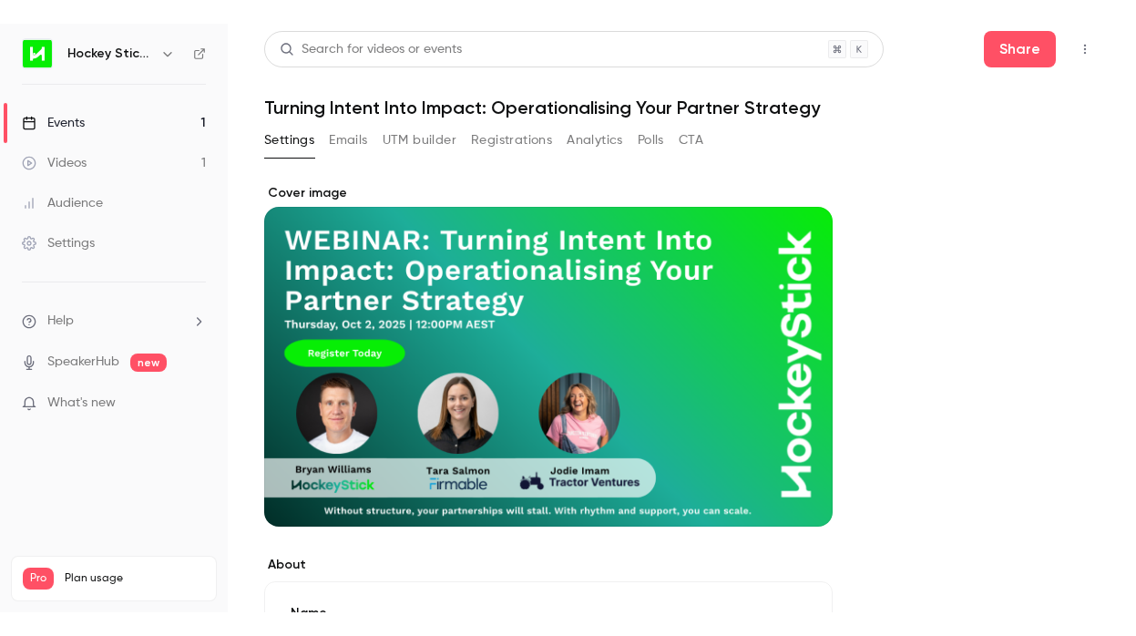
scroll to position [0, 0]
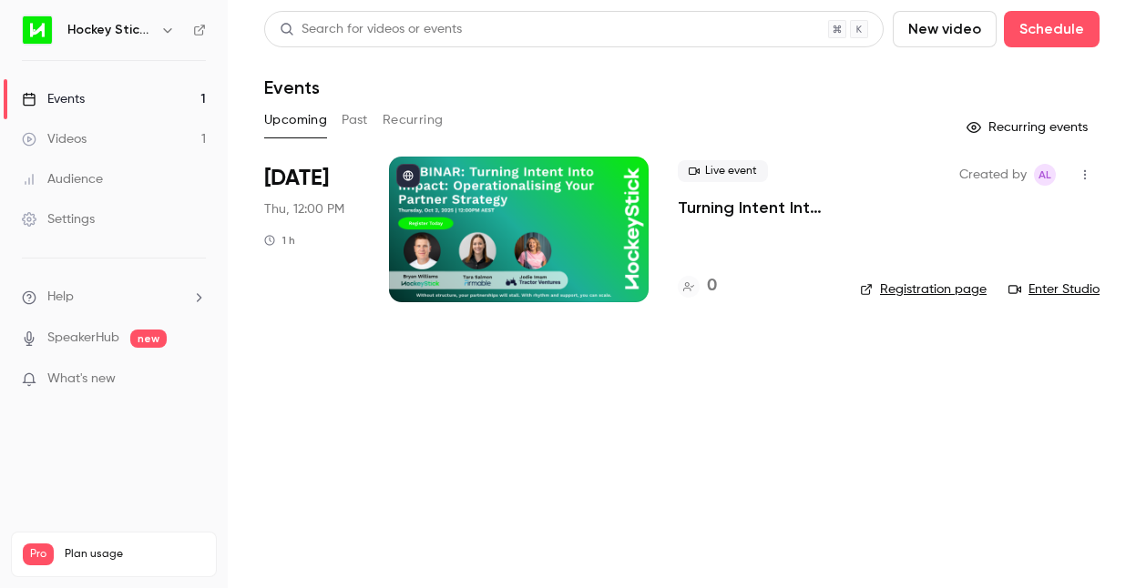
click at [919, 286] on link "Registration page" at bounding box center [923, 290] width 127 height 18
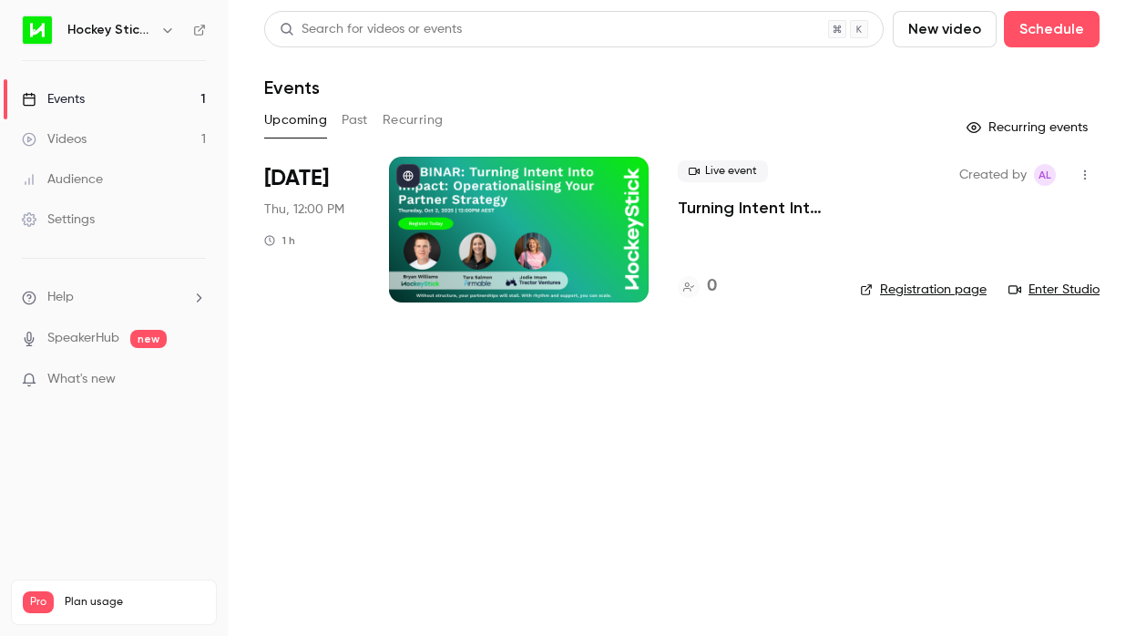
click at [903, 285] on link "Registration page" at bounding box center [923, 290] width 127 height 18
click at [886, 287] on link "Registration page" at bounding box center [923, 290] width 127 height 18
